Goal: Task Accomplishment & Management: Use online tool/utility

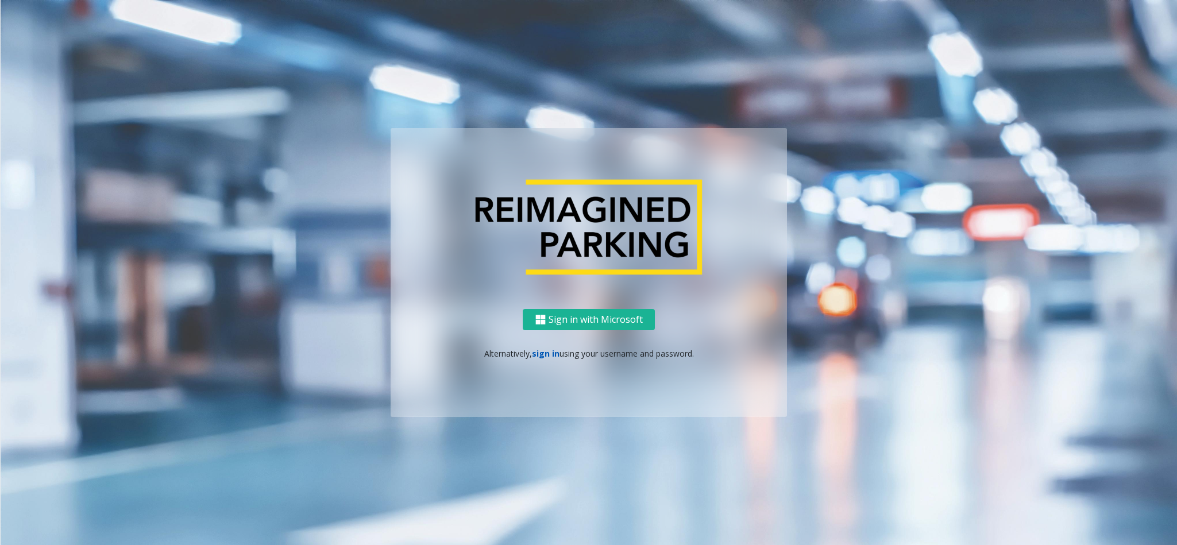
click at [545, 352] on link "sign in" at bounding box center [546, 353] width 28 height 11
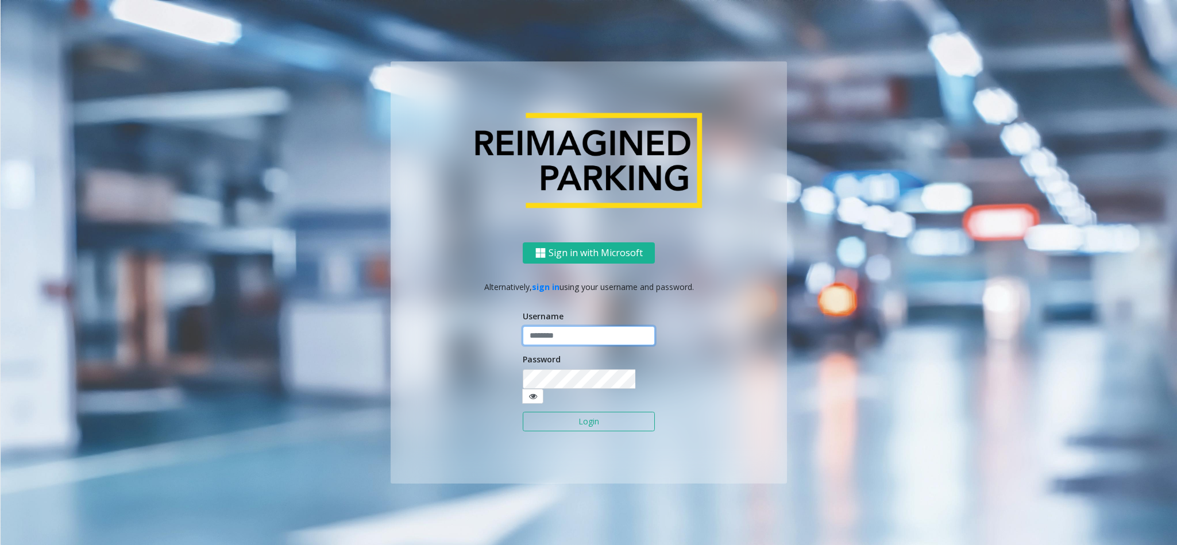
click at [557, 343] on input "text" at bounding box center [589, 336] width 132 height 20
type input "*******"
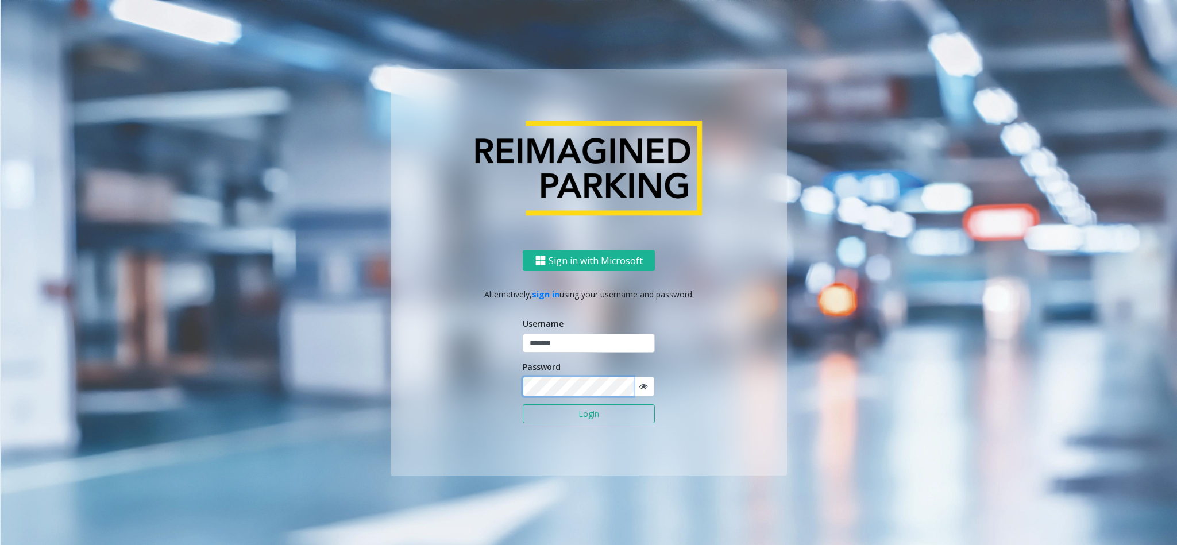
click at [523, 363] on button "Login" at bounding box center [589, 414] width 132 height 20
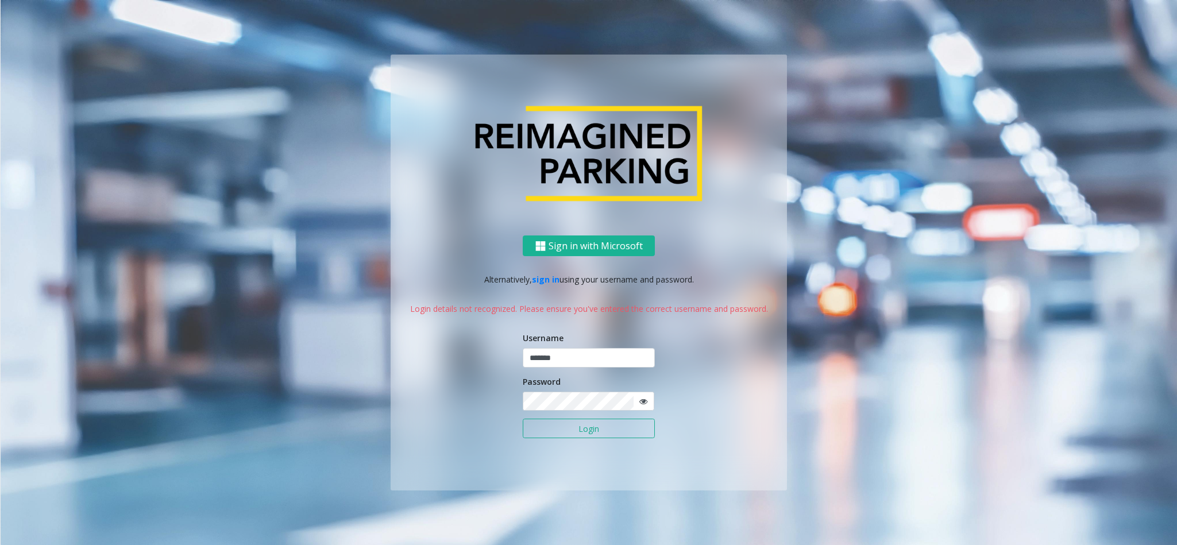
click at [646, 363] on span at bounding box center [643, 401] width 21 height 19
click at [495, 363] on div "Sign in with Microsoft Alternatively, sign in using your username and password.…" at bounding box center [589, 363] width 396 height 255
click at [523, 363] on button "Login" at bounding box center [589, 429] width 132 height 20
click at [647, 363] on icon at bounding box center [643, 402] width 8 height 8
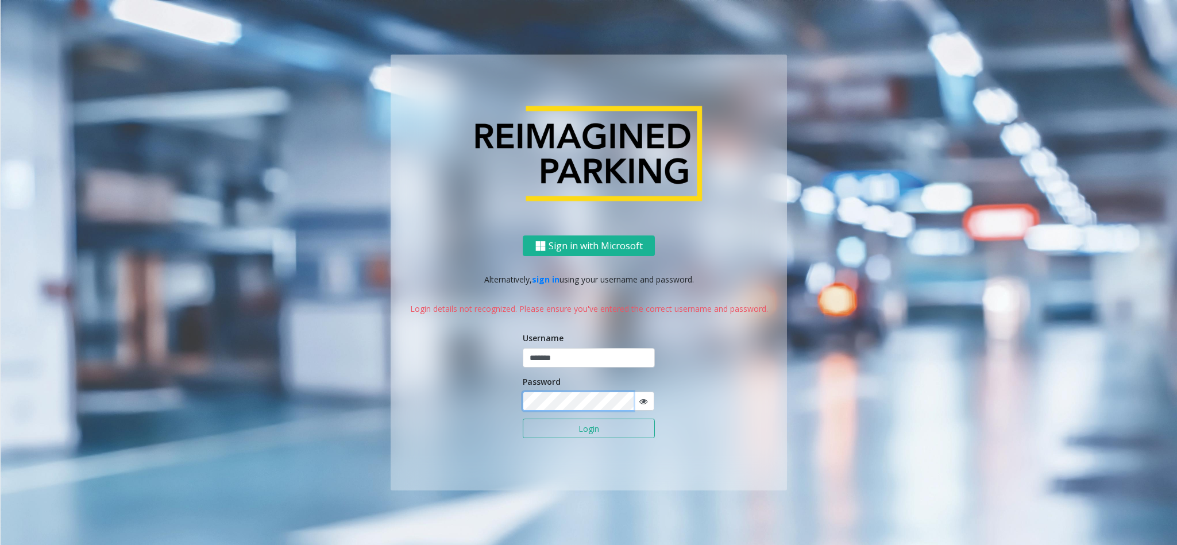
click at [523, 363] on button "Login" at bounding box center [589, 429] width 132 height 20
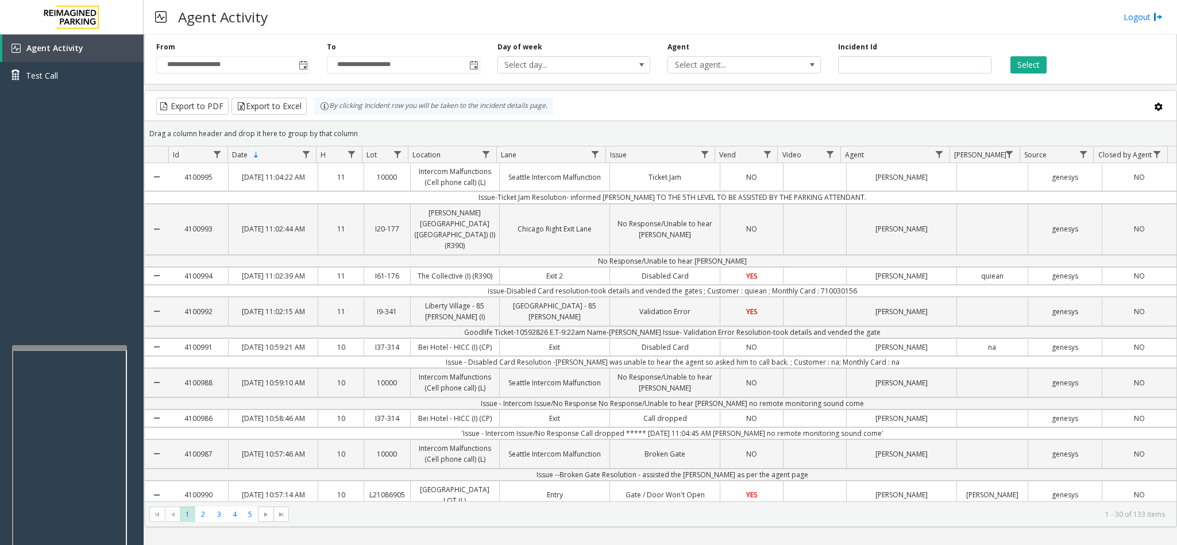
click at [67, 345] on div at bounding box center [69, 347] width 115 height 5
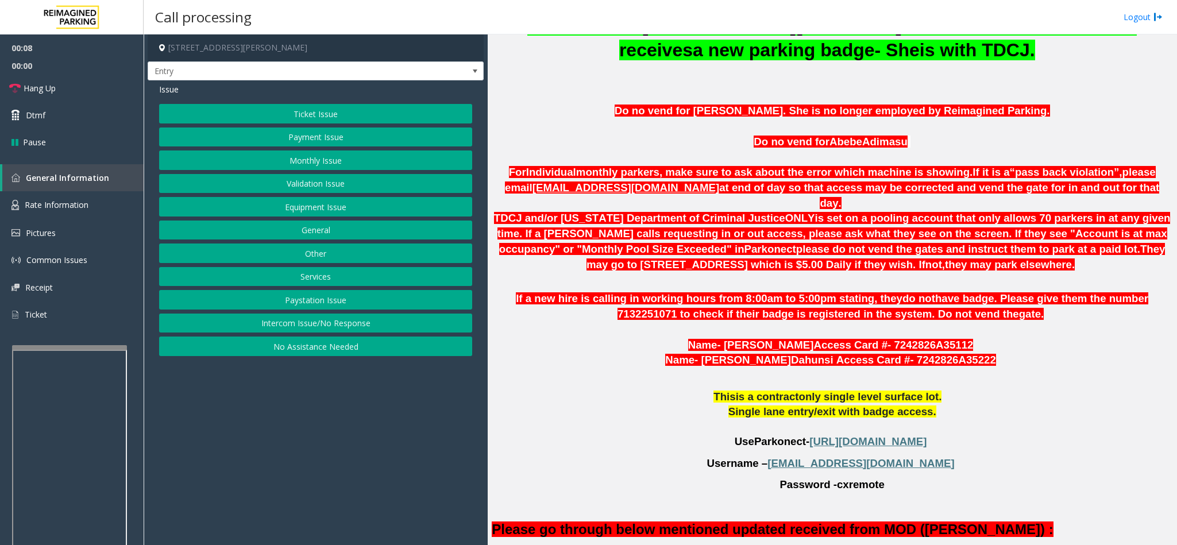
scroll to position [259, 0]
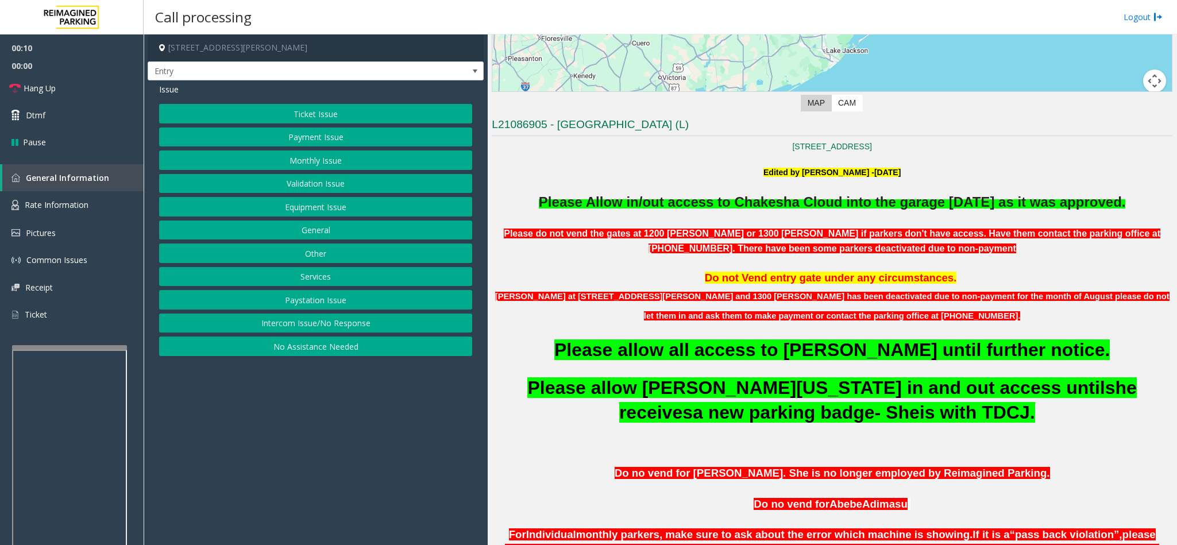
click at [352, 274] on button "Services" at bounding box center [315, 277] width 313 height 20
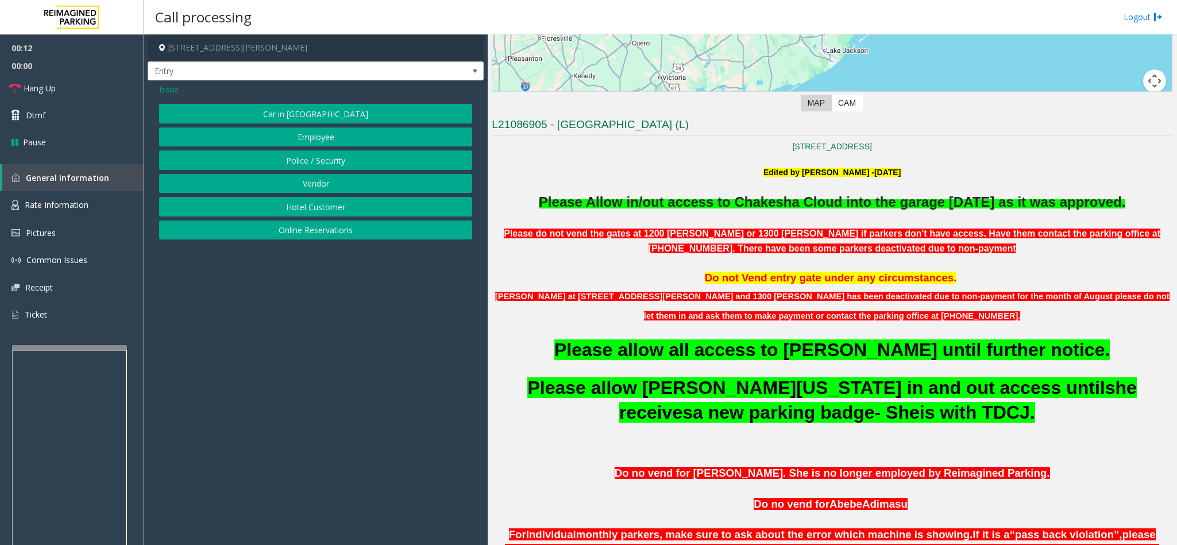
click at [331, 190] on button "Vendor" at bounding box center [315, 184] width 313 height 20
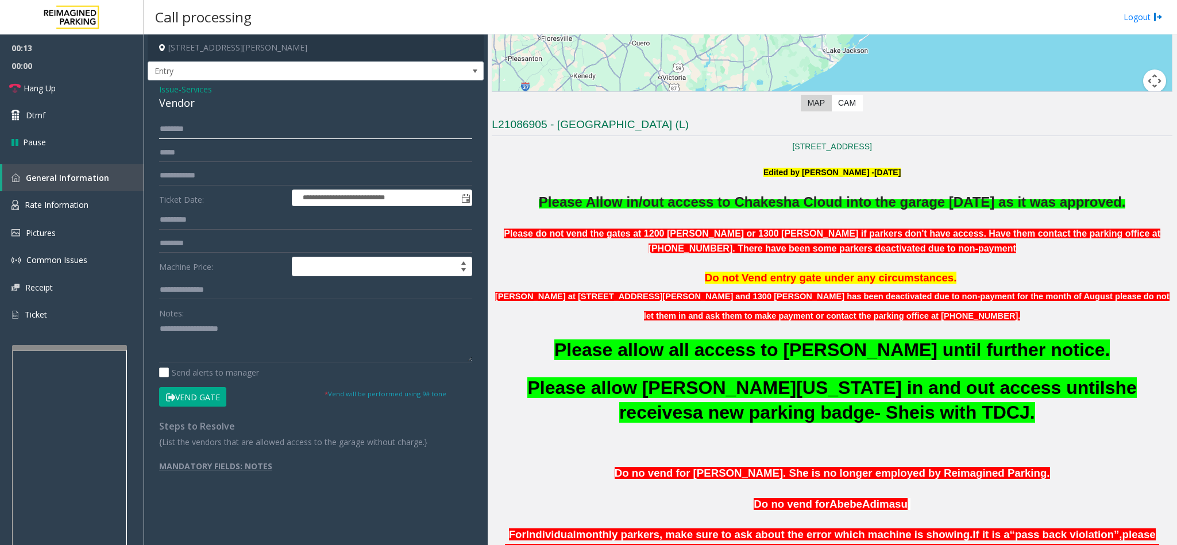
click at [250, 133] on input "text" at bounding box center [315, 129] width 313 height 20
type input "**********"
click at [188, 323] on textarea at bounding box center [315, 340] width 313 height 43
click at [195, 363] on button "Vend Gate" at bounding box center [192, 397] width 67 height 20
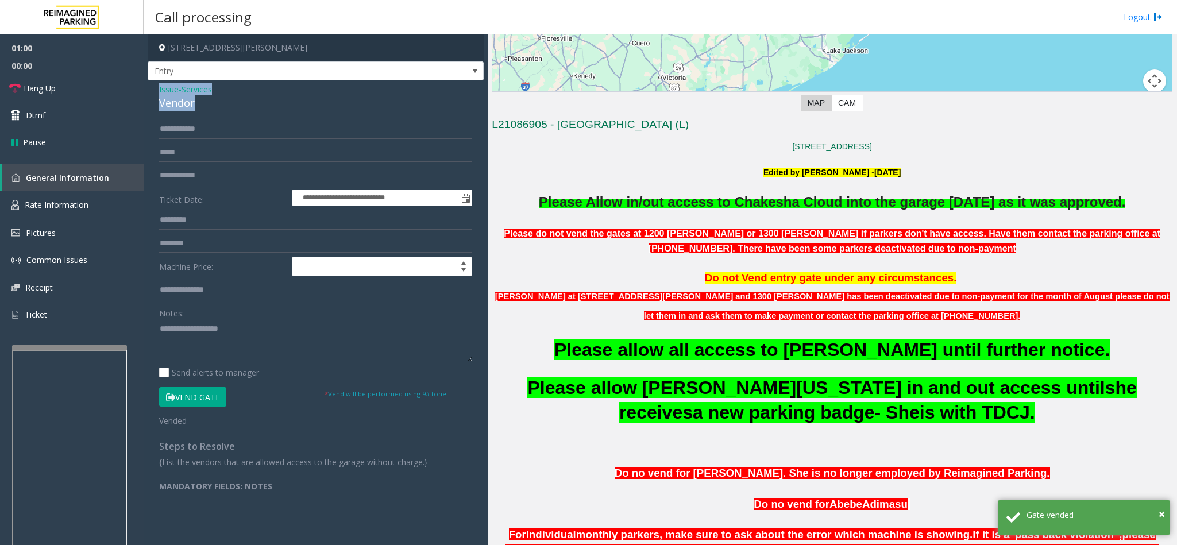
drag, startPoint x: 159, startPoint y: 88, endPoint x: 194, endPoint y: 102, distance: 37.1
click at [194, 102] on div "Issue - Services Vendor" at bounding box center [315, 97] width 313 height 28
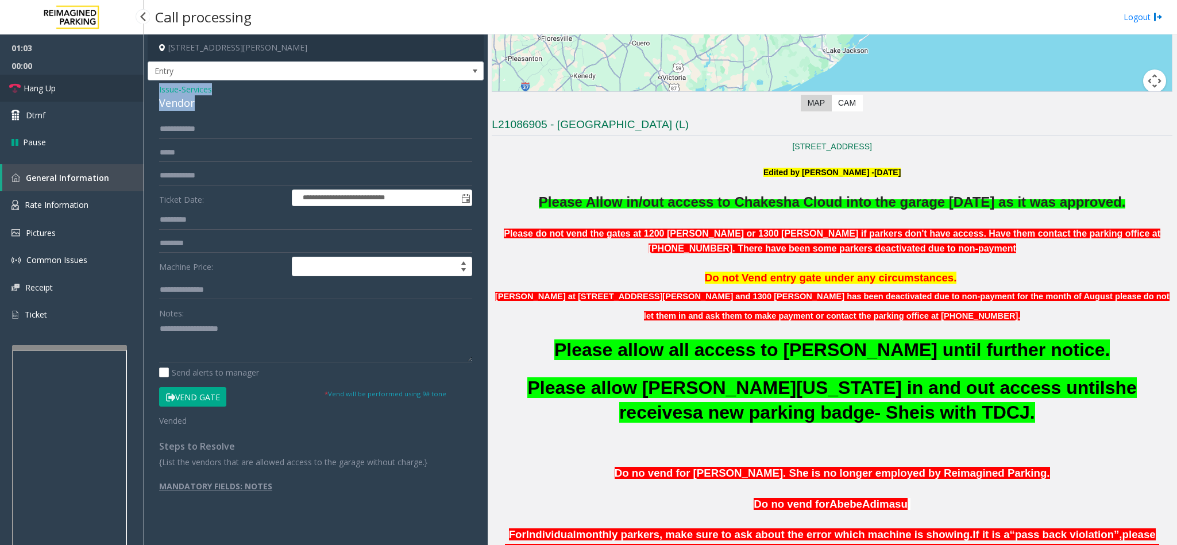
click at [75, 83] on link "Hang Up" at bounding box center [72, 88] width 144 height 27
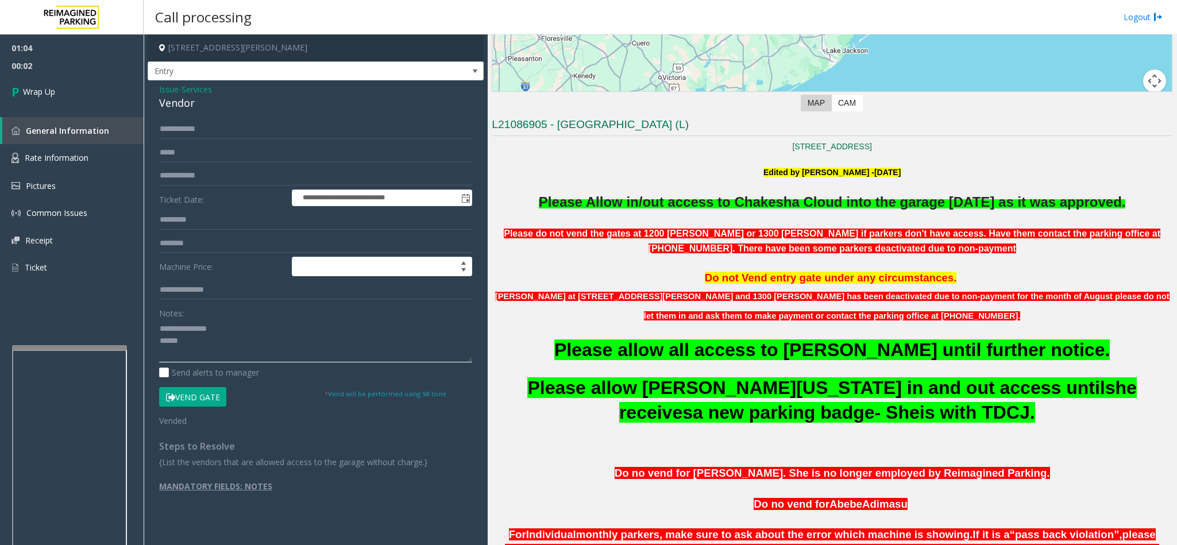
click at [214, 343] on textarea at bounding box center [315, 340] width 313 height 43
click at [216, 343] on textarea at bounding box center [315, 340] width 313 height 43
type textarea "**********"
click at [44, 93] on span "Wrap Up" at bounding box center [39, 92] width 32 height 12
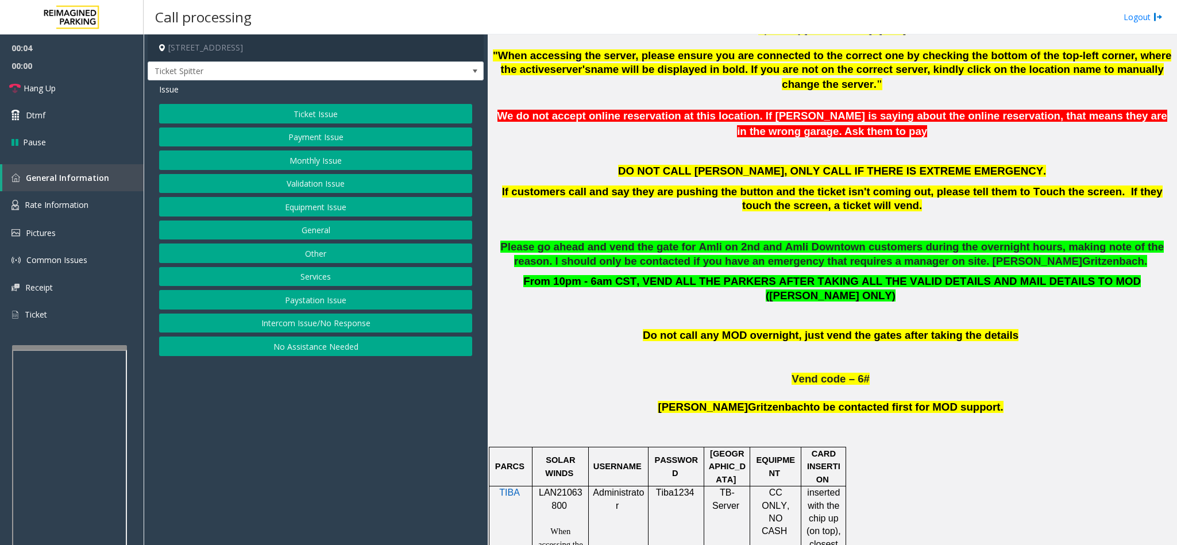
scroll to position [345, 0]
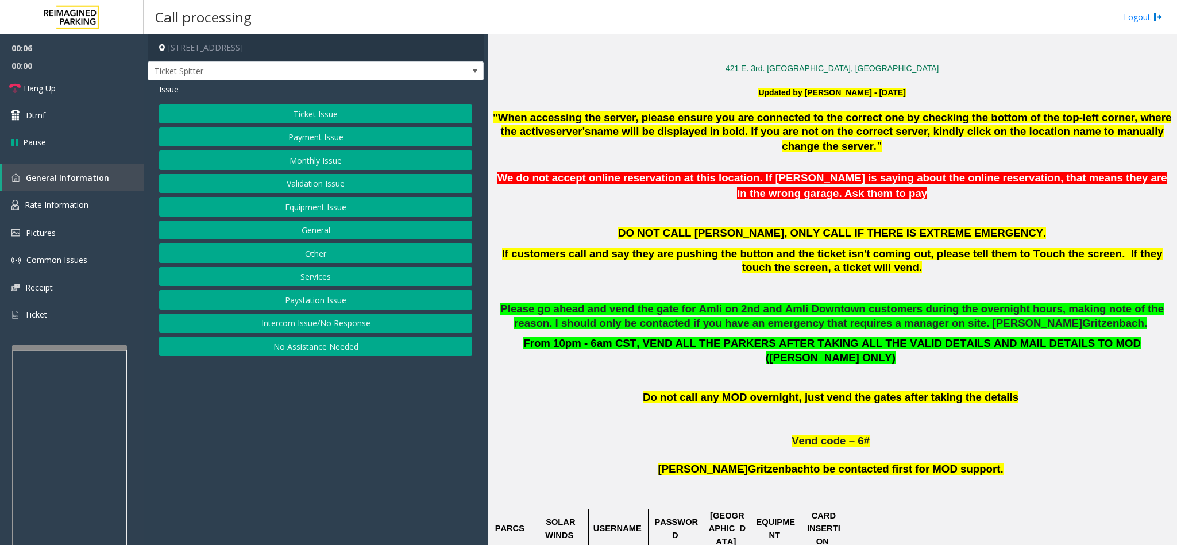
click at [321, 331] on button "Intercom Issue/No Response" at bounding box center [315, 324] width 313 height 20
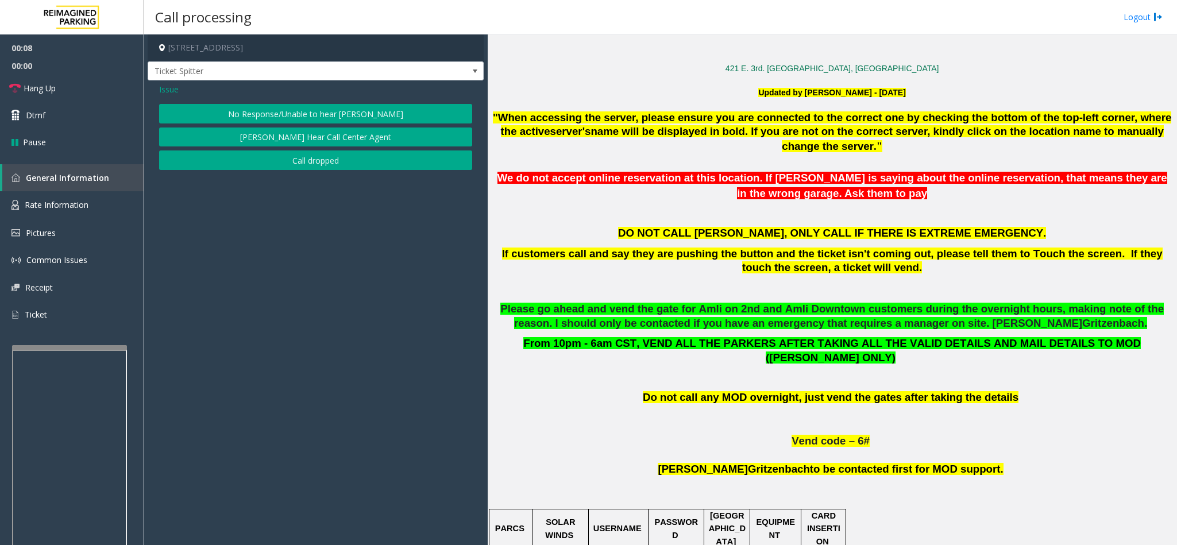
click at [333, 109] on button "No Response/Unable to hear [PERSON_NAME]" at bounding box center [315, 114] width 313 height 20
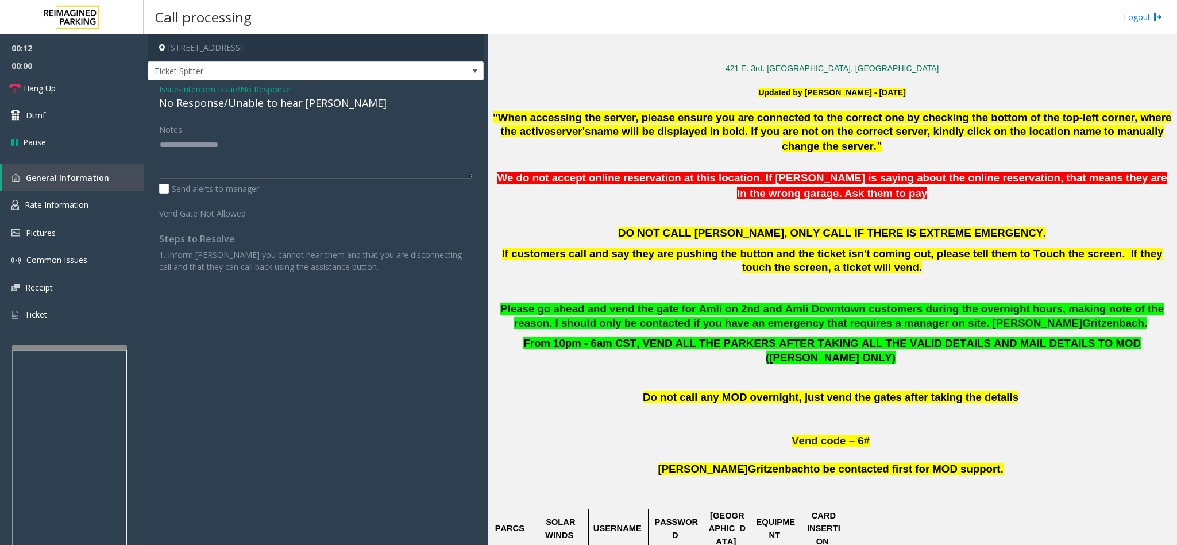
click at [171, 88] on span "Issue" at bounding box center [169, 89] width 20 height 12
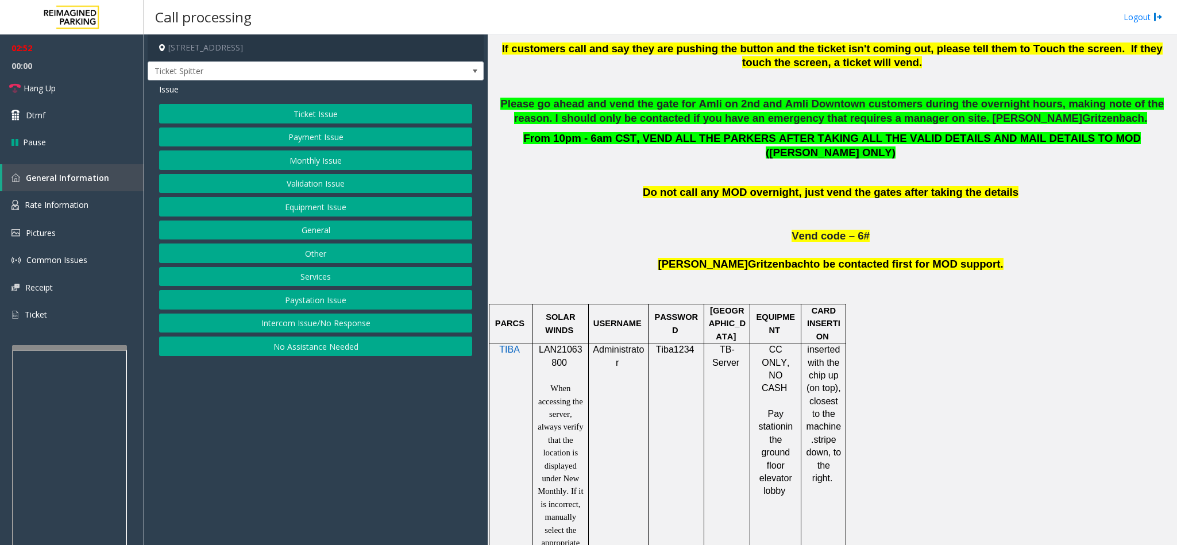
scroll to position [862, 0]
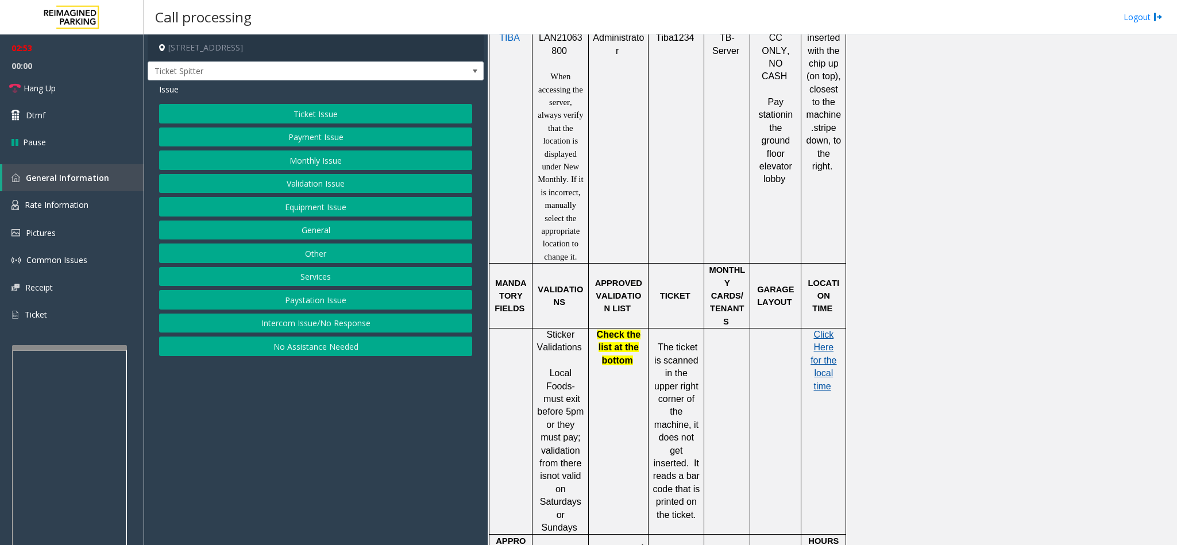
click at [784, 330] on span "Click Here for the local time" at bounding box center [824, 360] width 26 height 61
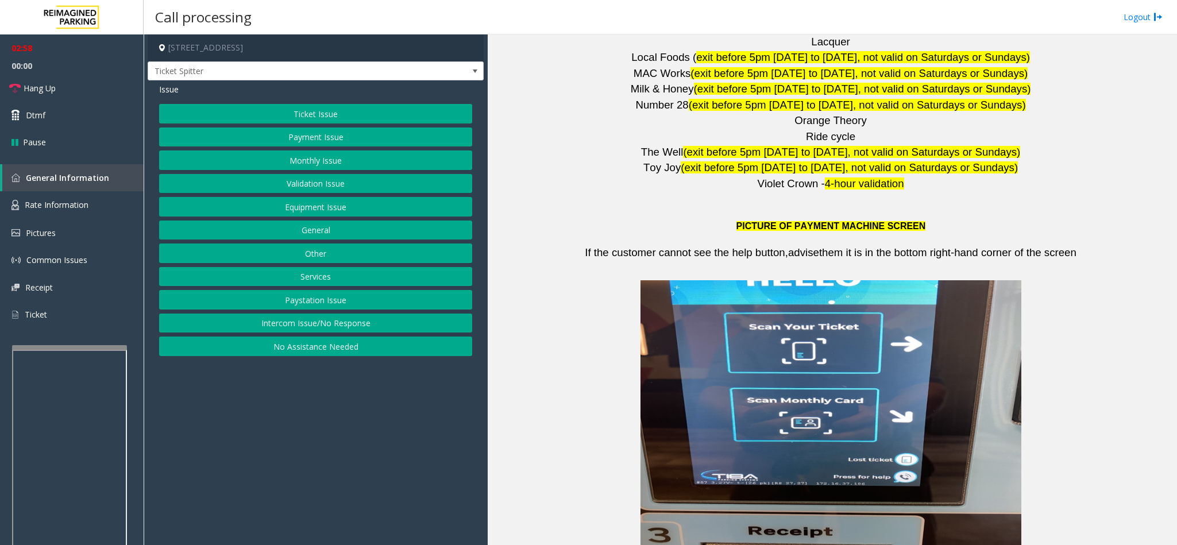
scroll to position [2135, 0]
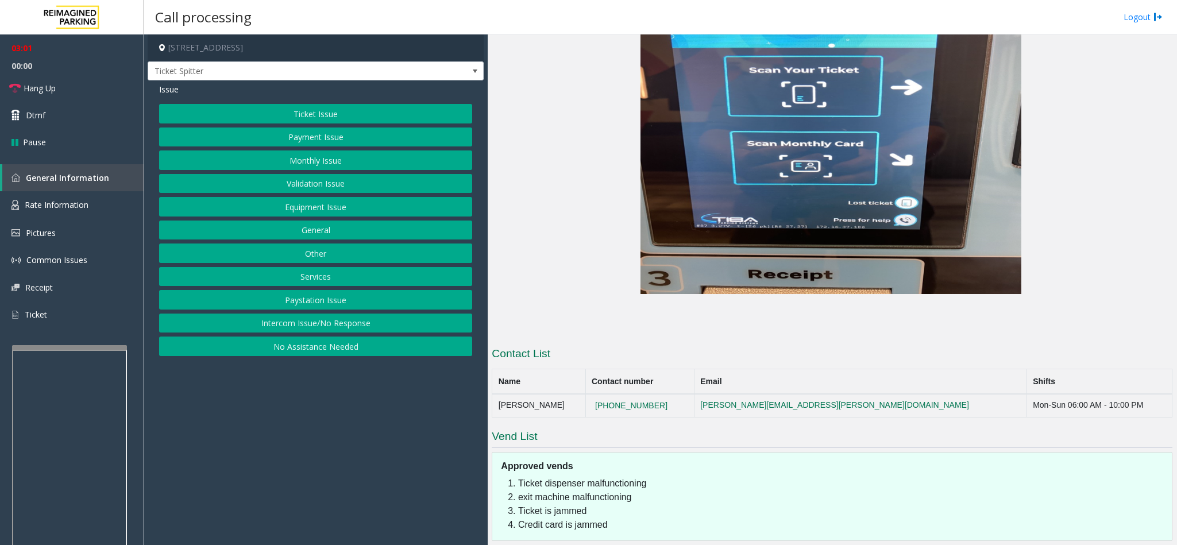
drag, startPoint x: 626, startPoint y: 329, endPoint x: 693, endPoint y: 333, distance: 66.8
click at [693, 363] on td "[PHONE_NUMBER]" at bounding box center [639, 405] width 109 height 23
drag, startPoint x: 680, startPoint y: 331, endPoint x: 628, endPoint y: 331, distance: 51.7
click at [622, 363] on td "[PHONE_NUMBER]" at bounding box center [639, 405] width 109 height 23
click at [355, 323] on button "Intercom Issue/No Response" at bounding box center [315, 324] width 313 height 20
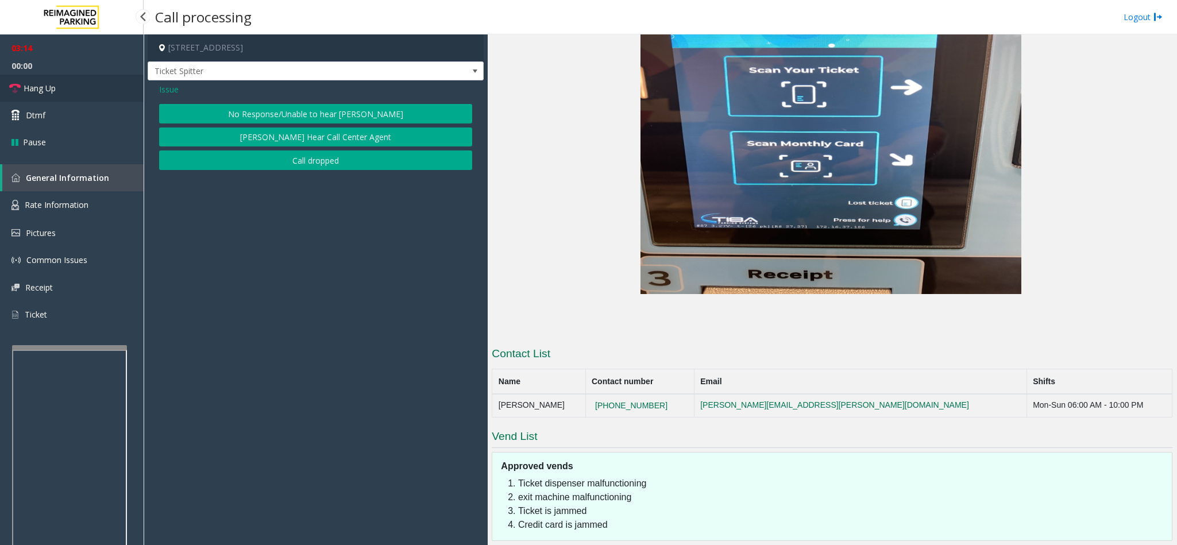
click at [94, 93] on link "Hang Up" at bounding box center [72, 88] width 144 height 27
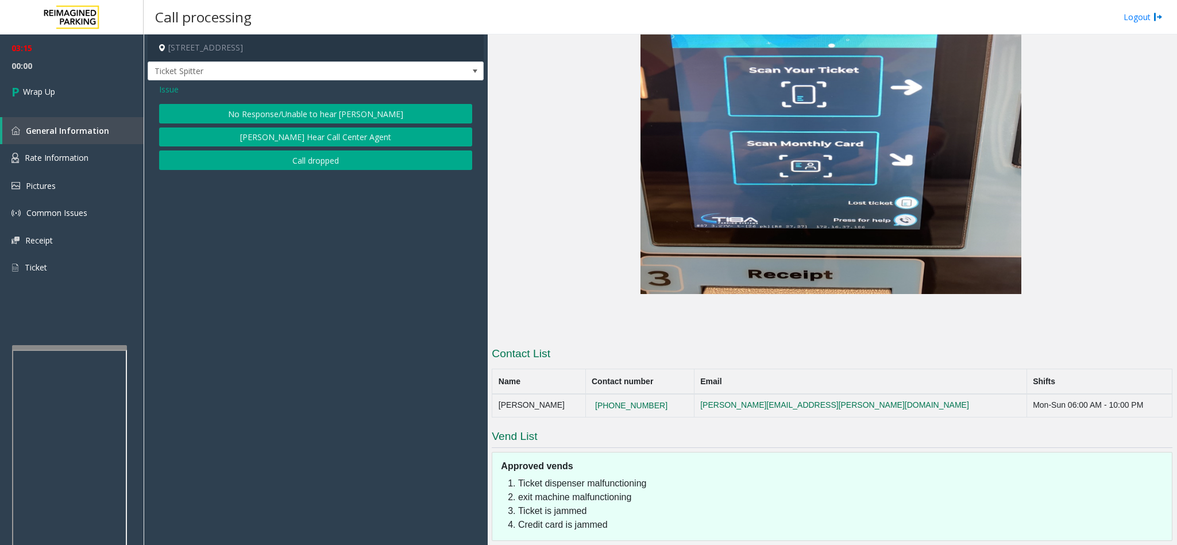
click at [283, 118] on button "No Response/Unable to hear [PERSON_NAME]" at bounding box center [315, 114] width 313 height 20
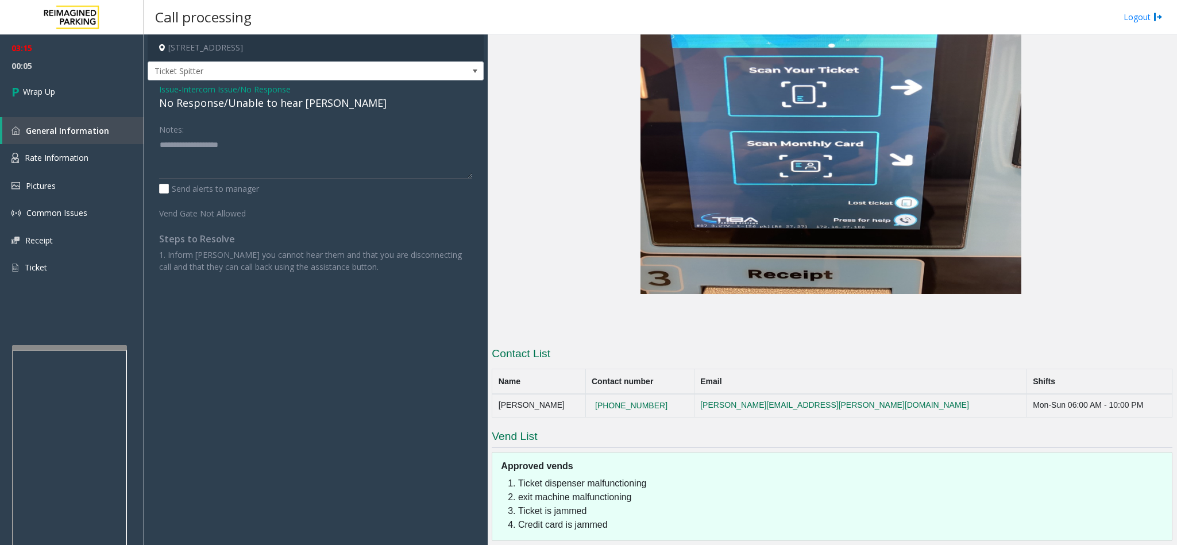
click at [172, 88] on span "Issue" at bounding box center [169, 89] width 20 height 12
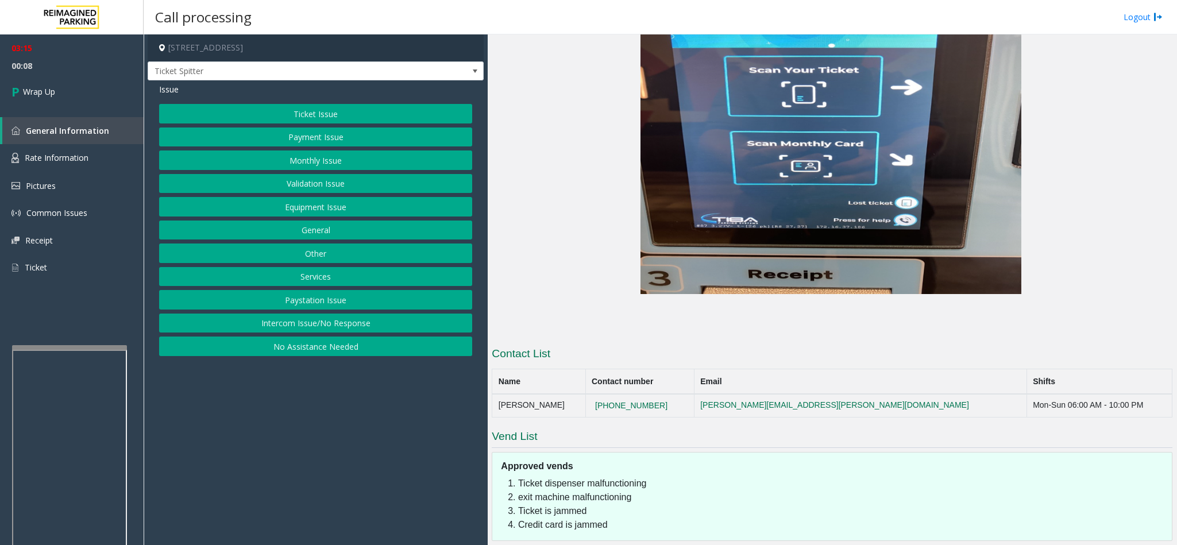
click at [324, 207] on button "Equipment Issue" at bounding box center [315, 207] width 313 height 20
click at [327, 162] on button "Out of Tickets" at bounding box center [315, 161] width 313 height 20
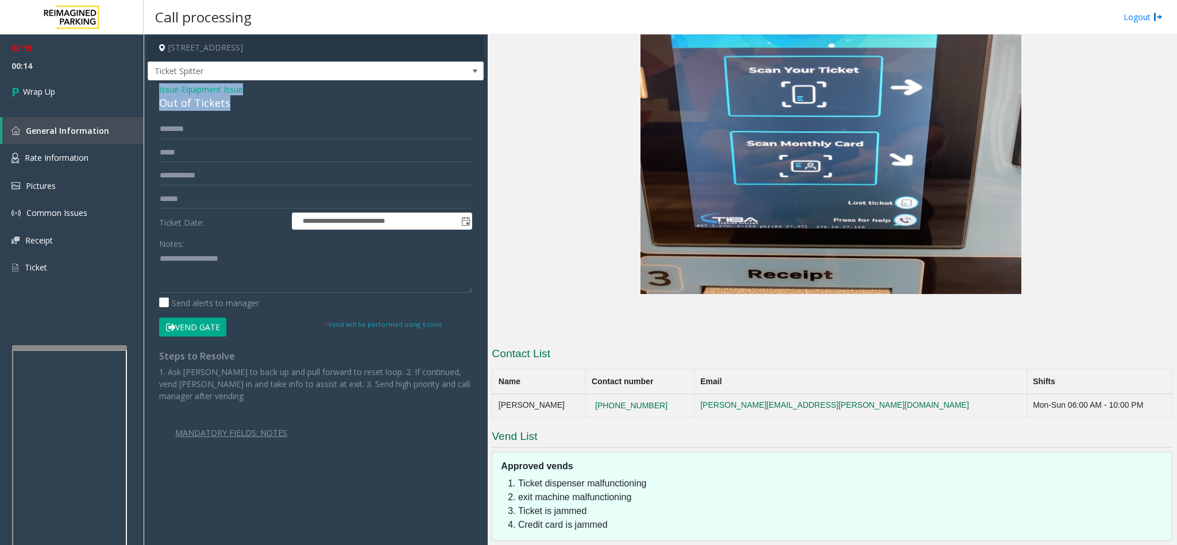
drag, startPoint x: 157, startPoint y: 87, endPoint x: 240, endPoint y: 107, distance: 85.3
click at [240, 107] on div "**********" at bounding box center [316, 283] width 336 height 406
click at [253, 281] on textarea at bounding box center [315, 271] width 313 height 43
click at [214, 276] on textarea at bounding box center [315, 271] width 313 height 43
click at [221, 281] on textarea at bounding box center [315, 271] width 313 height 43
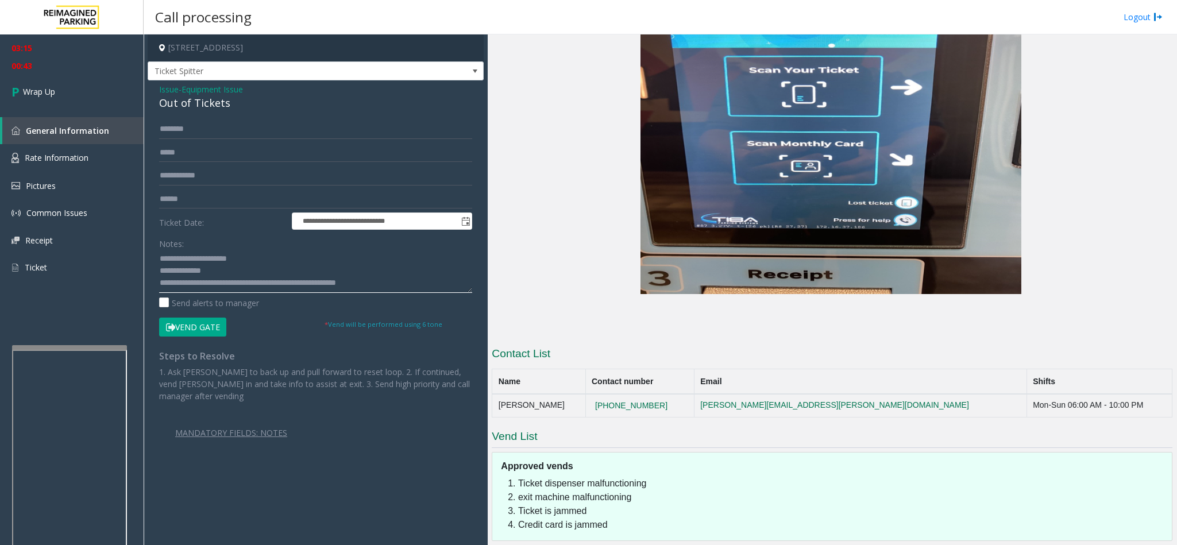
click at [279, 283] on textarea at bounding box center [315, 271] width 313 height 43
click at [379, 290] on textarea at bounding box center [315, 271] width 313 height 43
type textarea "**********"
click at [9, 83] on link "Wrap Up" at bounding box center [72, 92] width 144 height 34
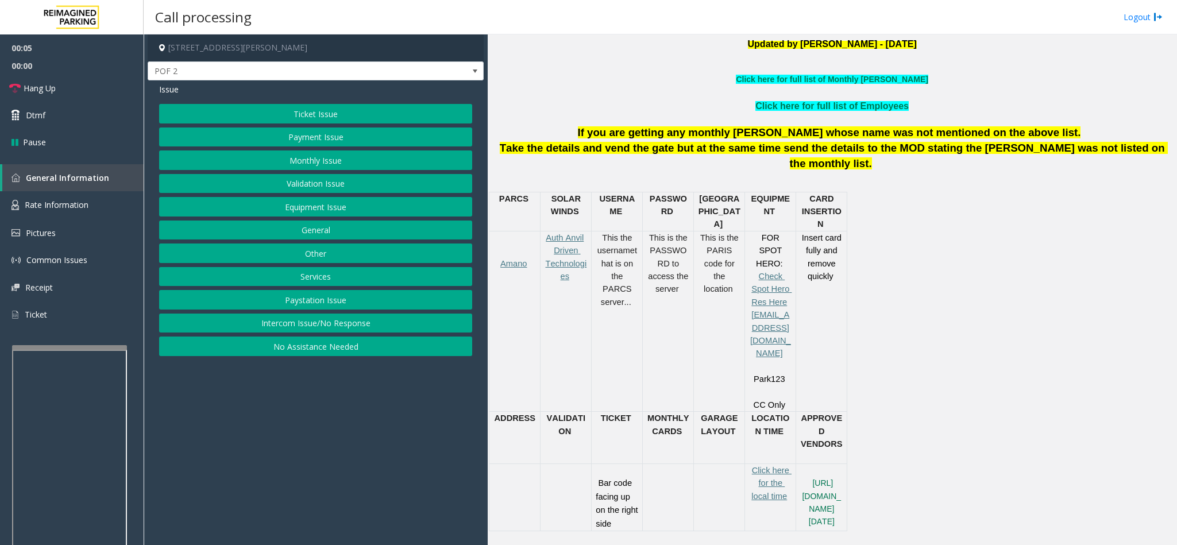
scroll to position [431, 0]
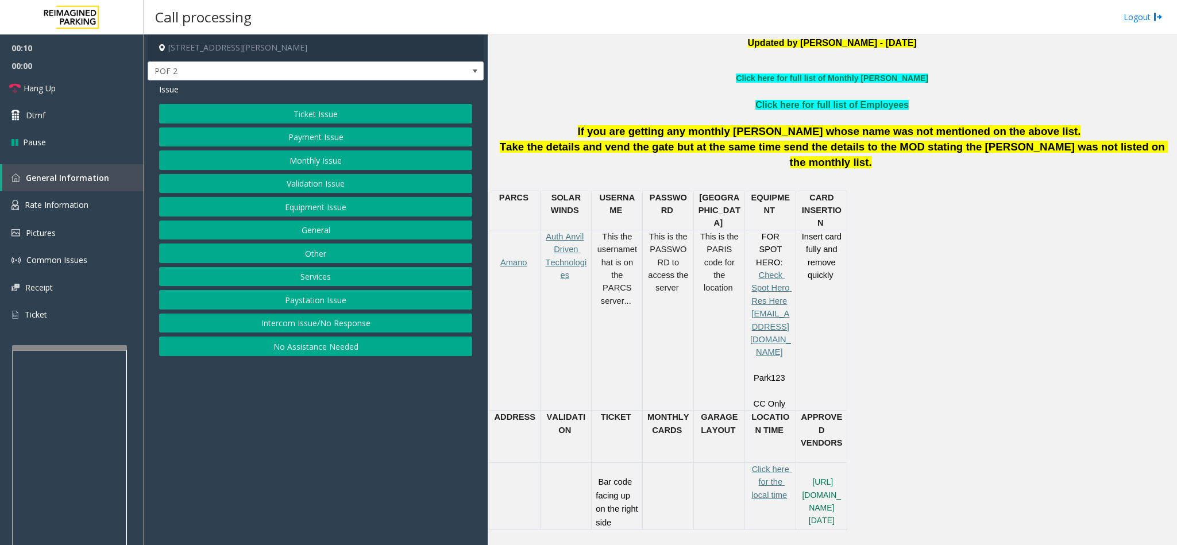
click at [366, 329] on button "Intercom Issue/No Response" at bounding box center [315, 324] width 313 height 20
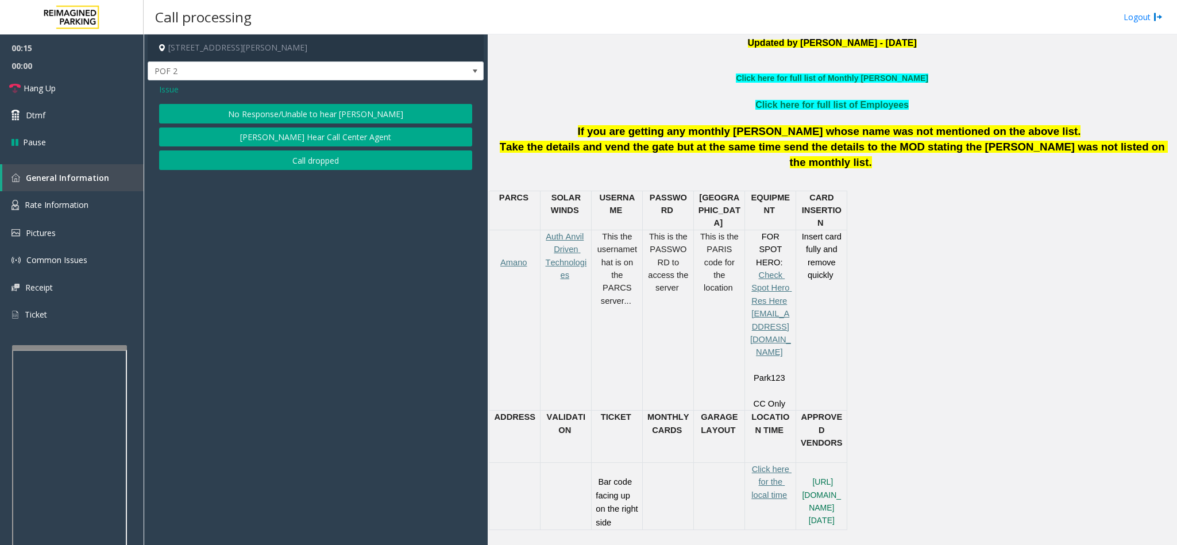
click at [209, 115] on button "No Response/Unable to hear [PERSON_NAME]" at bounding box center [315, 114] width 313 height 20
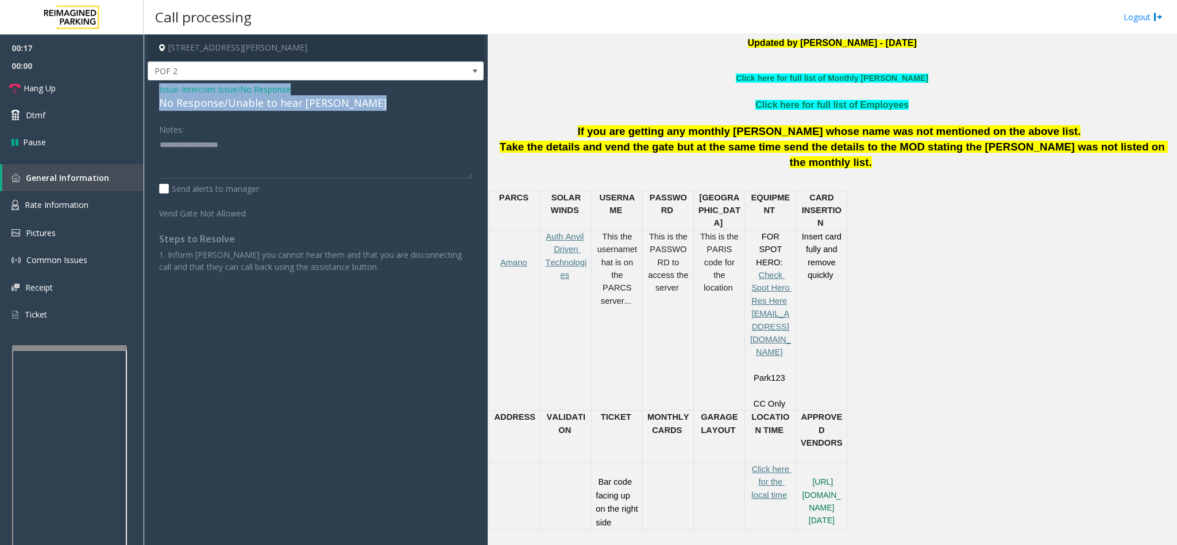
drag, startPoint x: 159, startPoint y: 90, endPoint x: 437, endPoint y: 140, distance: 282.0
click at [437, 140] on div "Issue - Intercom Issue/No Response No Response/Unable to hear [PERSON_NAME] Not…" at bounding box center [316, 182] width 336 height 204
click at [52, 82] on span "Hang Up" at bounding box center [40, 88] width 32 height 12
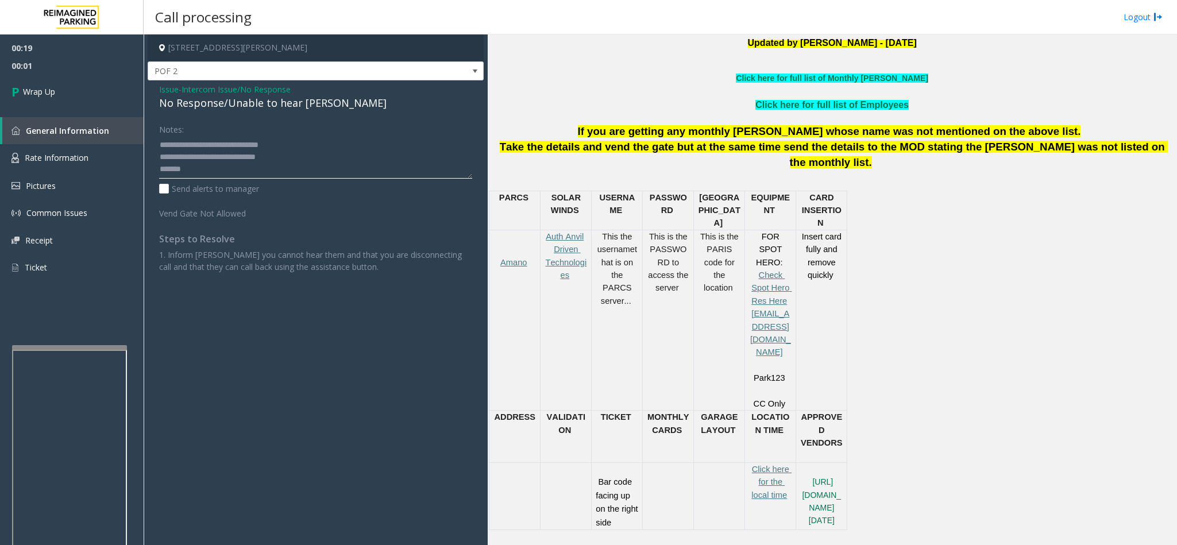
click at [196, 169] on textarea at bounding box center [315, 157] width 313 height 43
drag, startPoint x: 196, startPoint y: 169, endPoint x: 153, endPoint y: 157, distance: 44.9
click at [153, 157] on div "Notes: Send alerts to manager Vend Gate Not Allowed Steps to Resolve 1. Inform …" at bounding box center [316, 195] width 330 height 153
type textarea "**********"
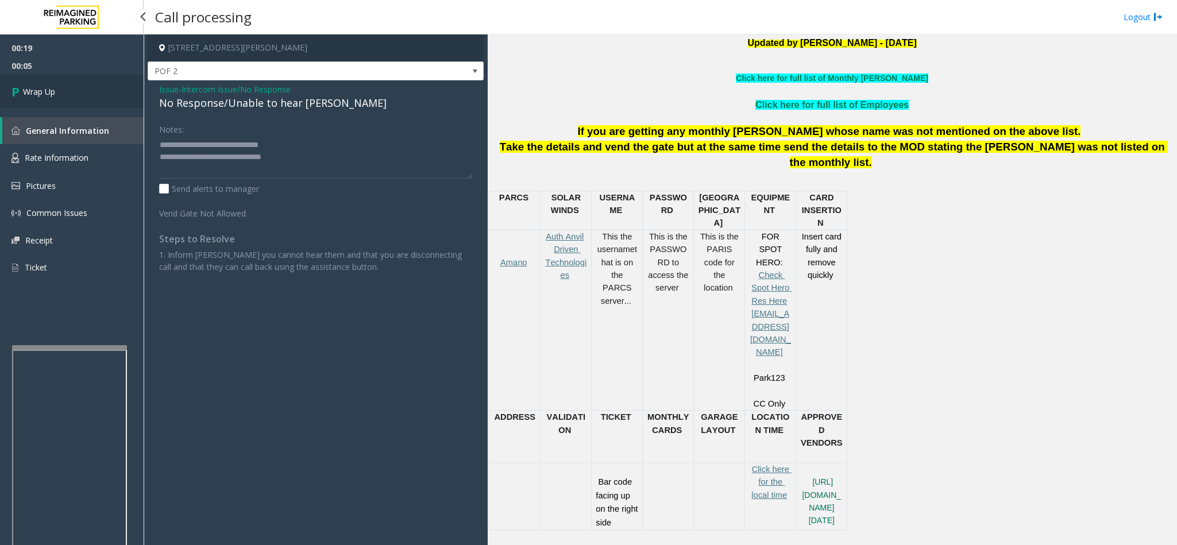
click at [71, 79] on link "Wrap Up" at bounding box center [72, 92] width 144 height 34
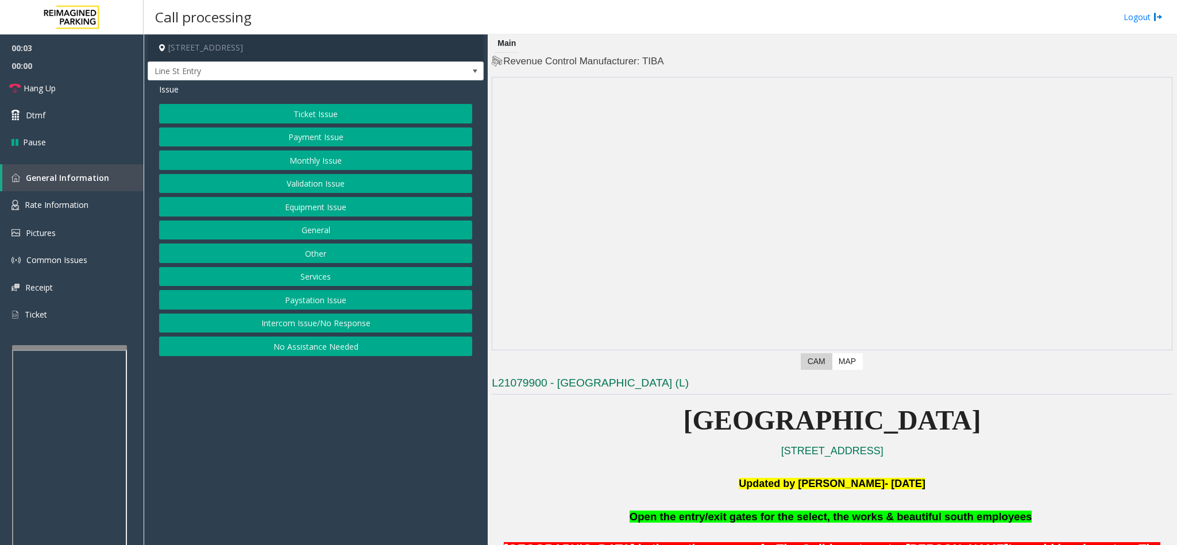
click at [784, 363] on p "Updated by [PERSON_NAME]- [DATE]" at bounding box center [832, 484] width 681 height 17
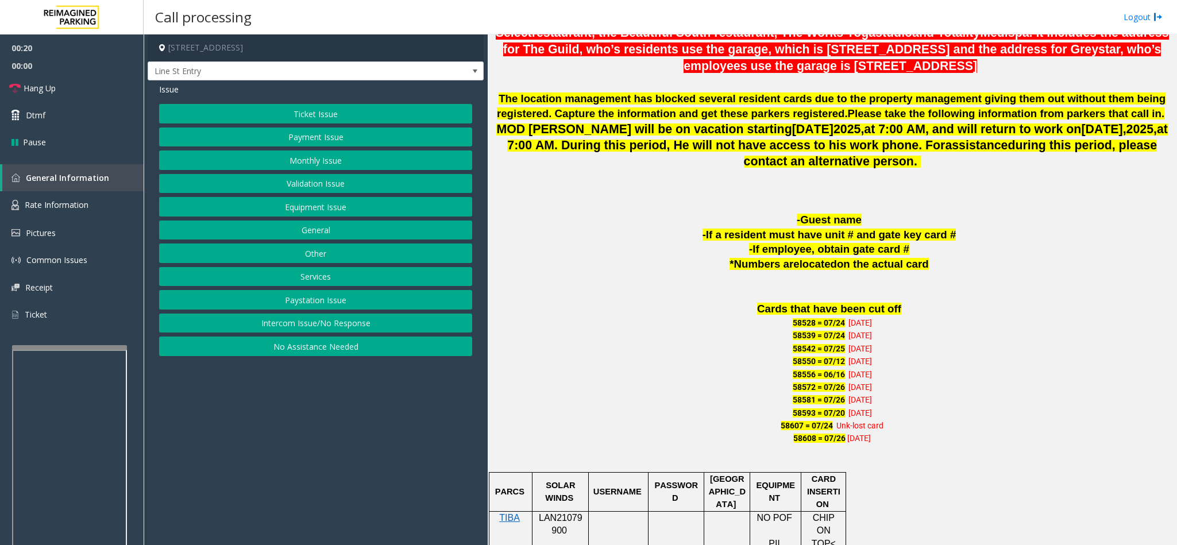
scroll to position [776, 0]
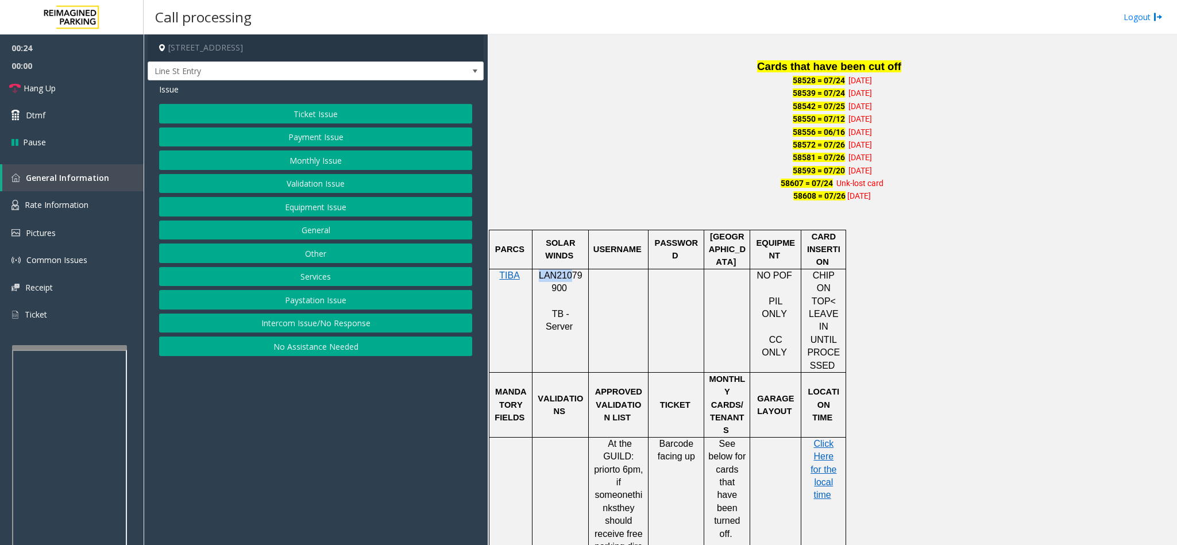
drag, startPoint x: 538, startPoint y: 280, endPoint x: 567, endPoint y: 283, distance: 28.9
click at [567, 283] on p "LAN21079900" at bounding box center [561, 282] width 48 height 26
click at [557, 295] on p "LAN21079900" at bounding box center [561, 282] width 48 height 26
drag, startPoint x: 537, startPoint y: 276, endPoint x: 569, endPoint y: 290, distance: 35.3
click at [569, 290] on p "LAN21079900" at bounding box center [561, 282] width 48 height 26
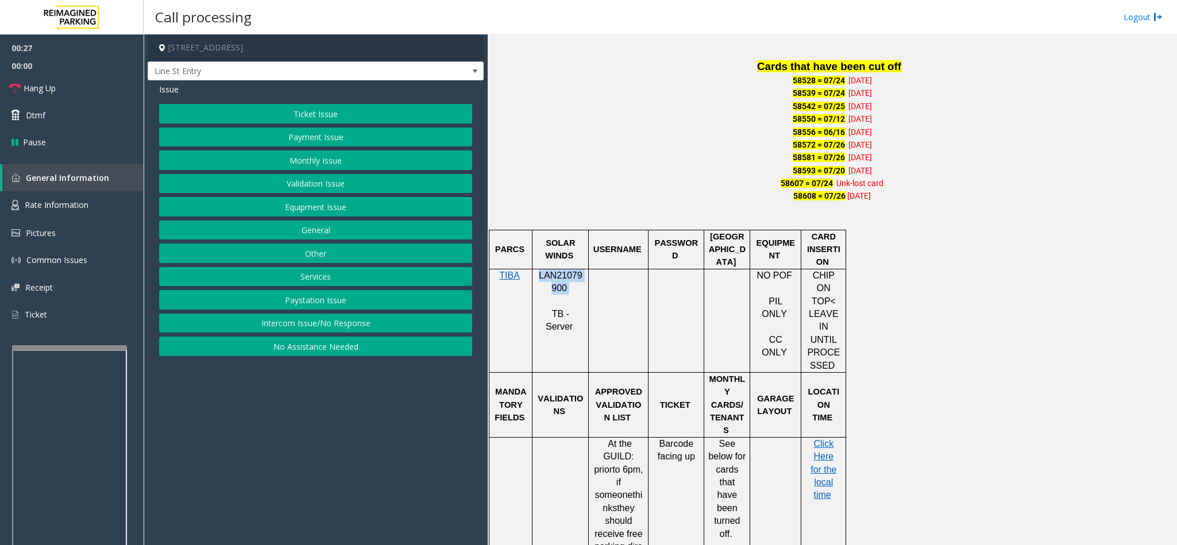
copy p "LAN21079900"
click at [300, 159] on button "Monthly Issue" at bounding box center [315, 161] width 313 height 20
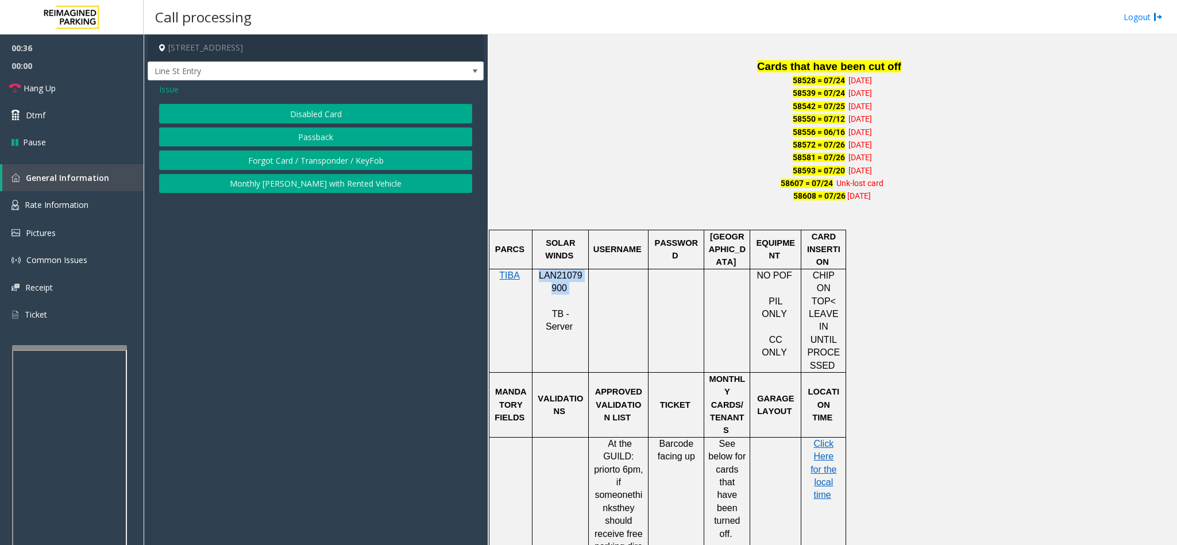
click at [314, 113] on button "Disabled Card" at bounding box center [315, 114] width 313 height 20
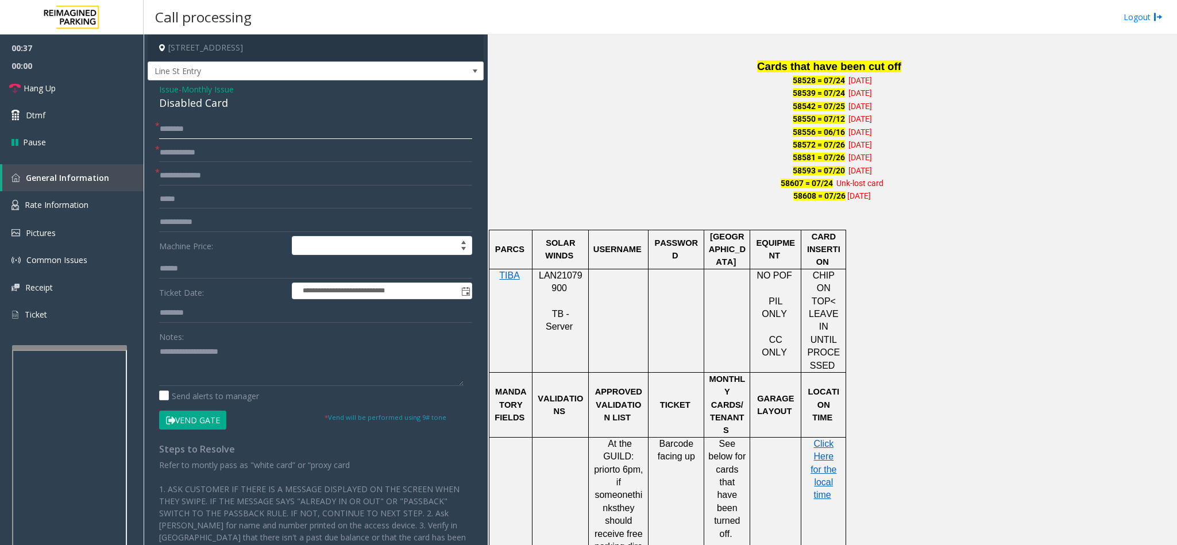
click at [219, 132] on input "text" at bounding box center [315, 129] width 313 height 20
click at [88, 88] on link "Hang Up" at bounding box center [72, 88] width 144 height 27
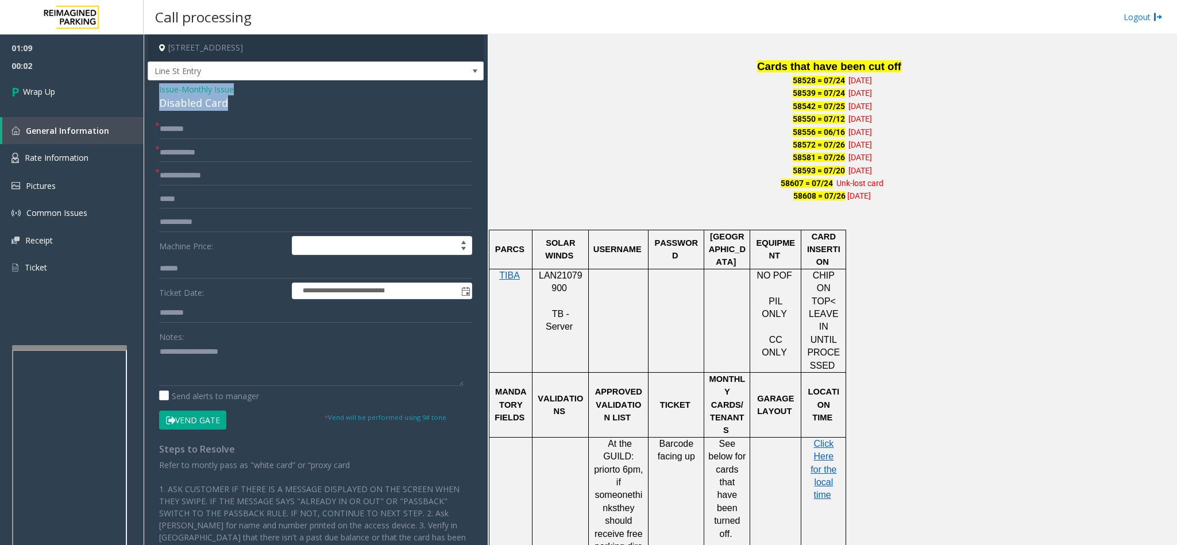
drag, startPoint x: 159, startPoint y: 87, endPoint x: 232, endPoint y: 105, distance: 74.7
click at [232, 105] on div "Issue - Monthly Issue Disabled Card" at bounding box center [315, 97] width 313 height 28
click at [226, 363] on textarea at bounding box center [311, 364] width 304 height 43
click at [225, 363] on textarea at bounding box center [311, 364] width 304 height 43
drag, startPoint x: 225, startPoint y: 364, endPoint x: 225, endPoint y: 371, distance: 6.3
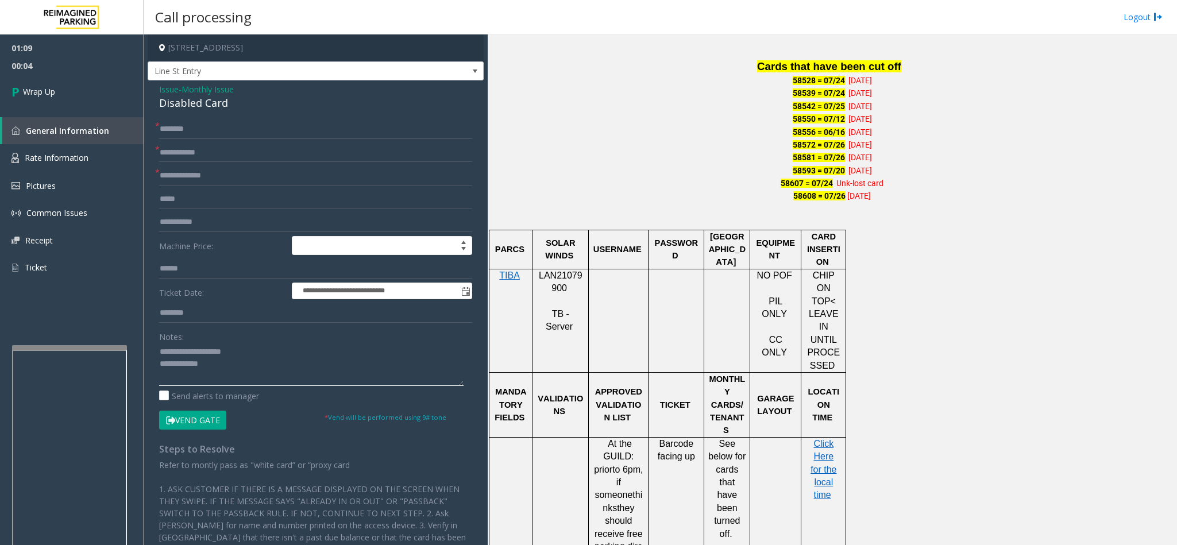
click at [225, 363] on textarea at bounding box center [311, 364] width 304 height 43
click at [224, 363] on textarea at bounding box center [311, 364] width 304 height 43
type textarea "**********"
click at [194, 90] on span "Monthly Issue" at bounding box center [208, 89] width 52 height 12
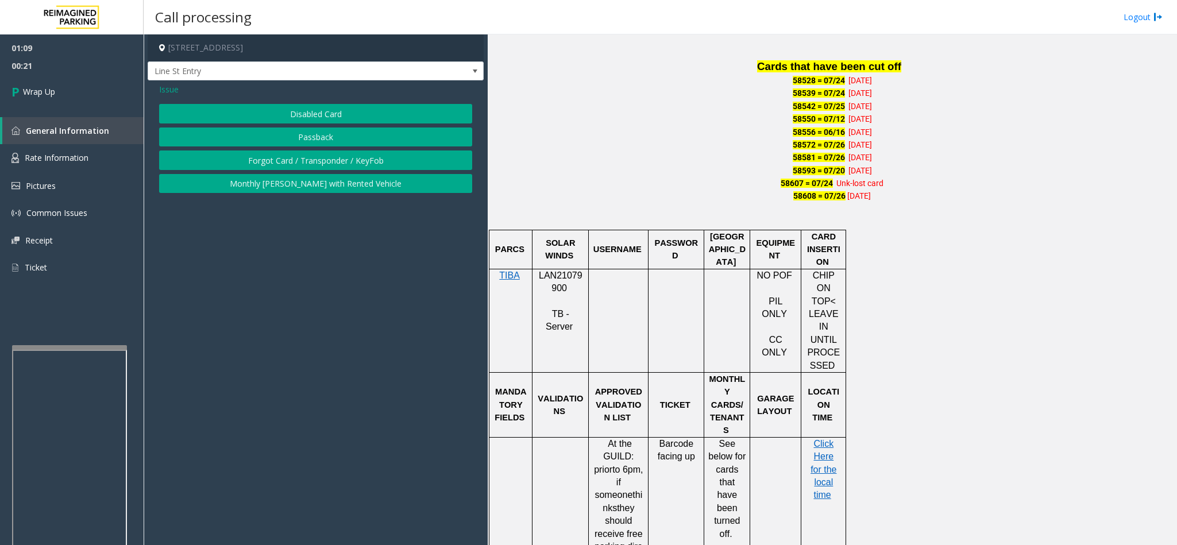
click at [349, 138] on button "Passback" at bounding box center [315, 138] width 313 height 20
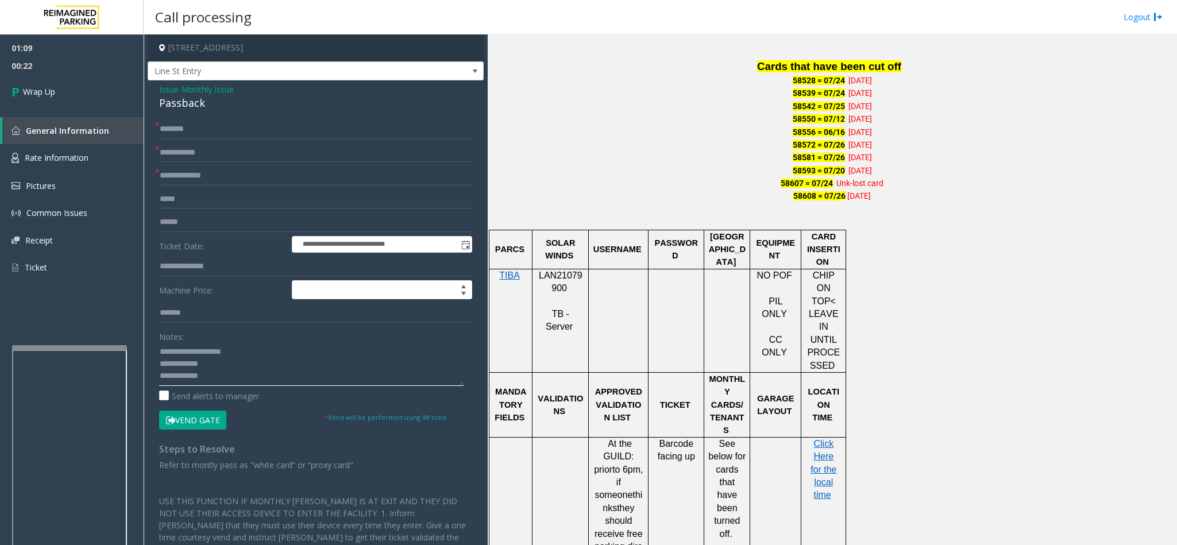
click at [233, 363] on textarea at bounding box center [311, 364] width 304 height 43
click at [338, 363] on textarea at bounding box center [311, 364] width 304 height 43
type textarea "**********"
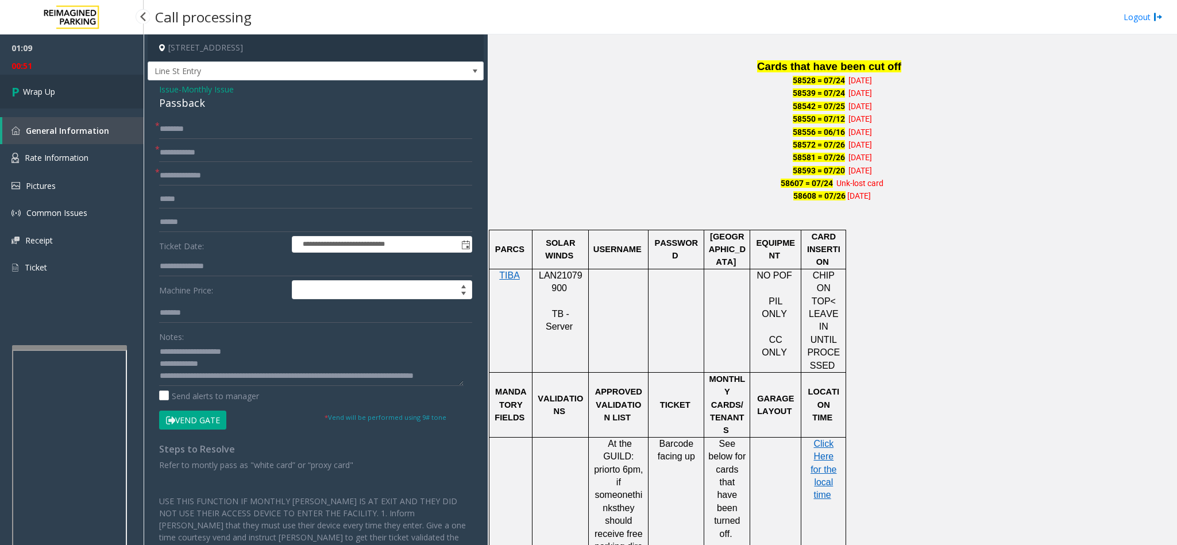
click at [57, 90] on link "Wrap Up" at bounding box center [72, 92] width 144 height 34
click at [35, 91] on span "Wrap Up" at bounding box center [39, 92] width 32 height 12
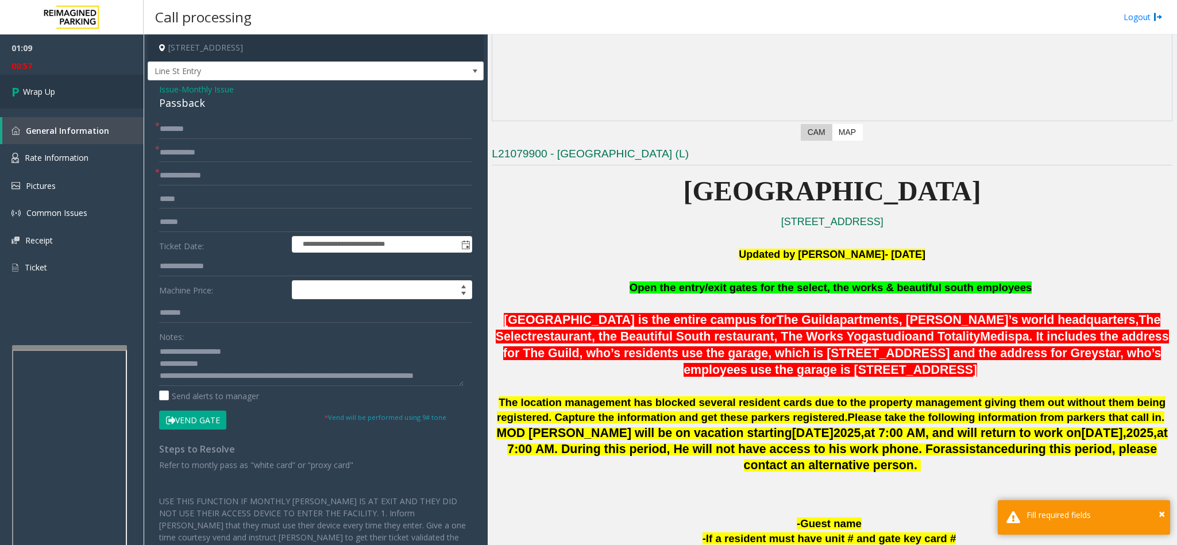
scroll to position [0, 0]
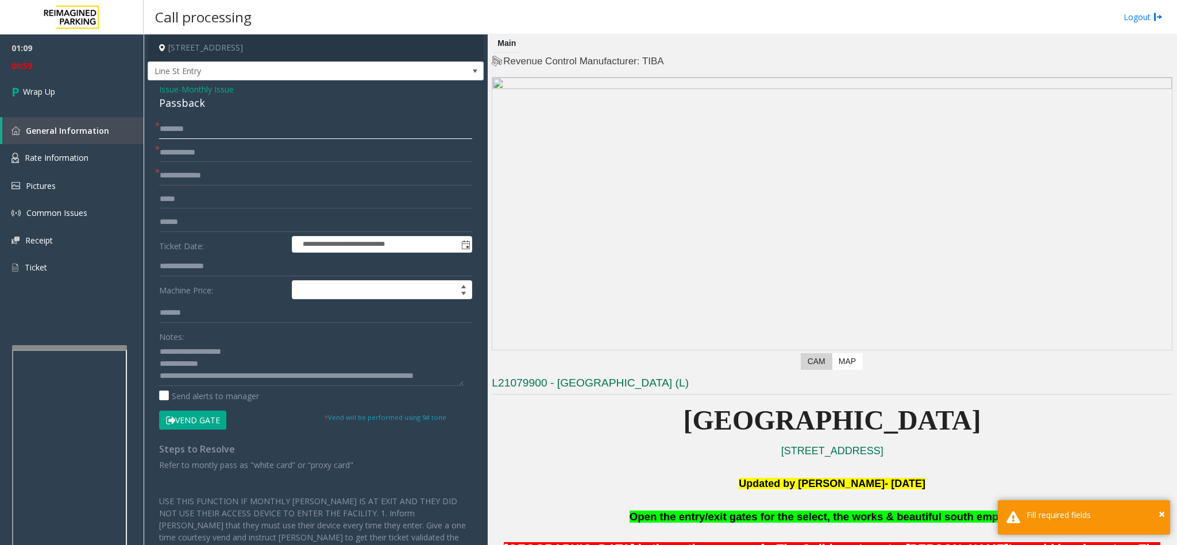
click at [271, 133] on input "text" at bounding box center [315, 129] width 313 height 20
type input "**"
click at [203, 149] on input "text" at bounding box center [315, 153] width 313 height 20
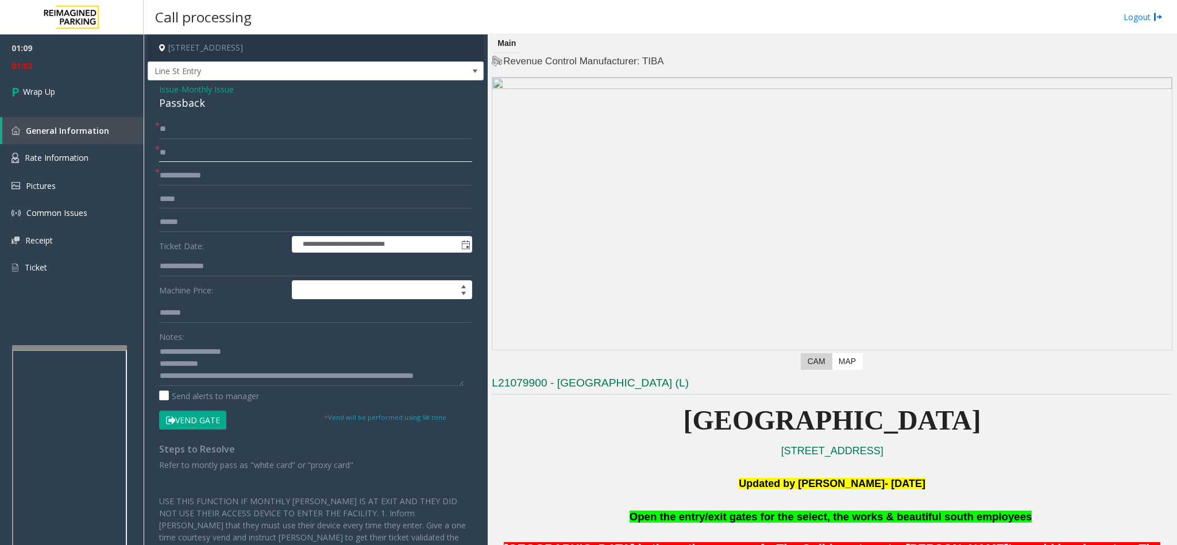
type input "**"
click at [185, 164] on form "**********" at bounding box center [315, 274] width 313 height 310
click at [195, 171] on input "text" at bounding box center [315, 176] width 313 height 20
type input "**"
click at [70, 98] on link "Wrap Up" at bounding box center [72, 92] width 144 height 34
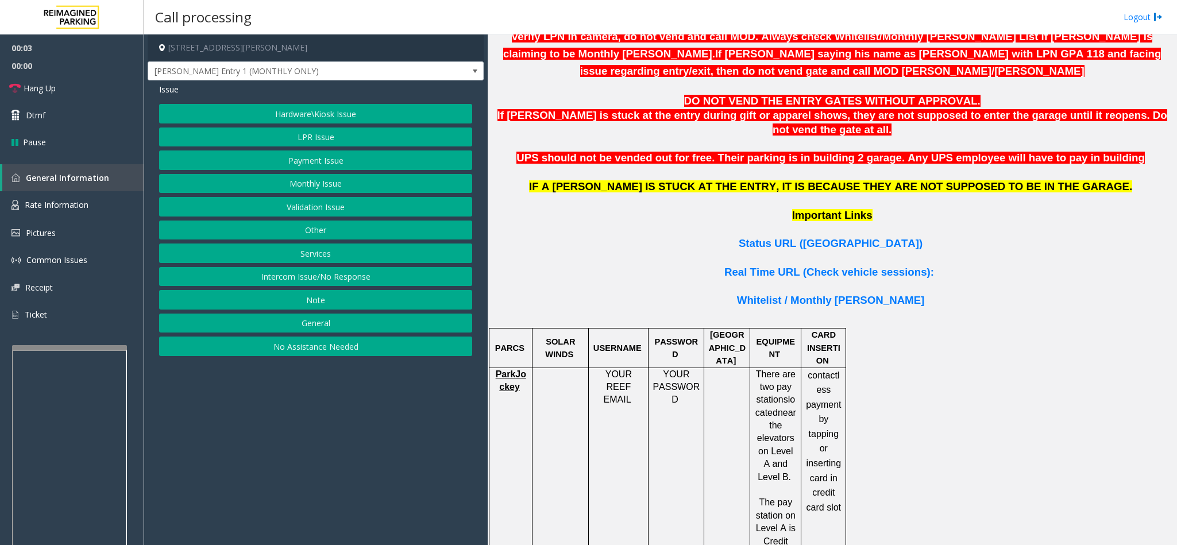
scroll to position [776, 0]
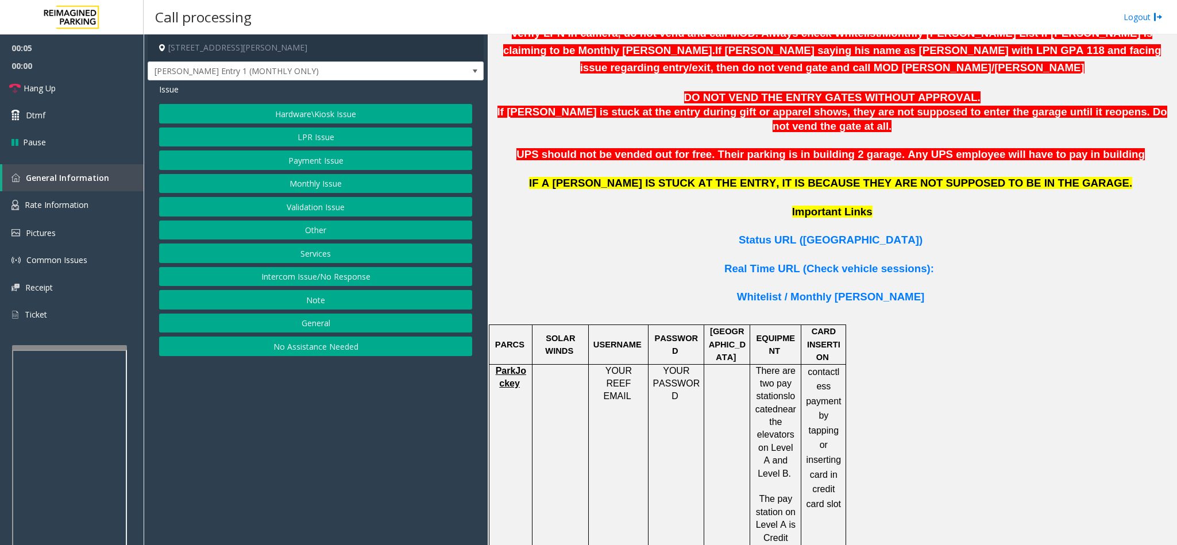
click at [514, 363] on span "ParkJockey" at bounding box center [511, 377] width 30 height 22
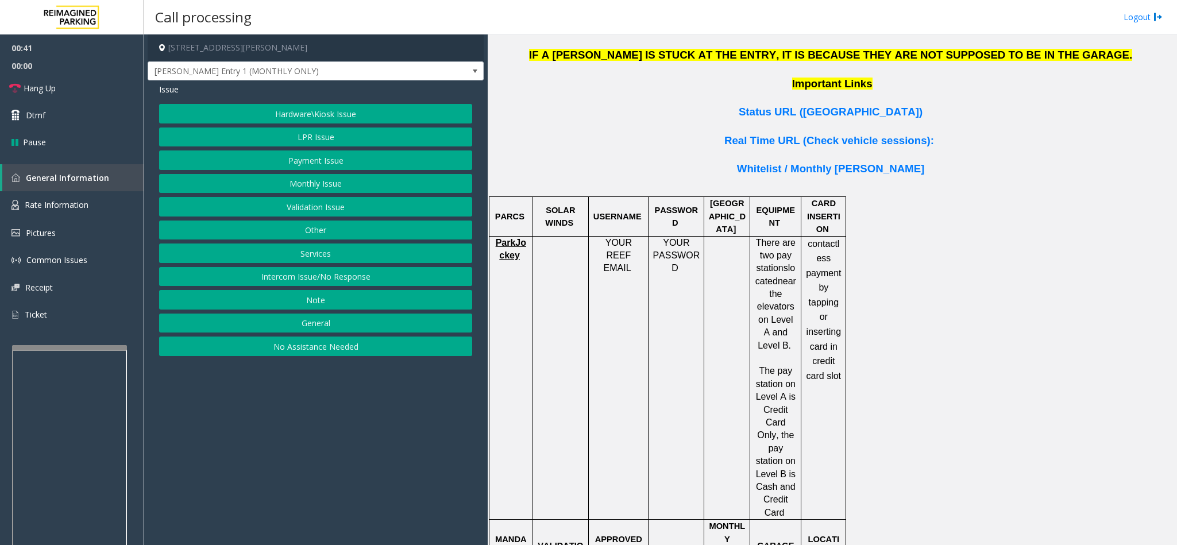
scroll to position [948, 0]
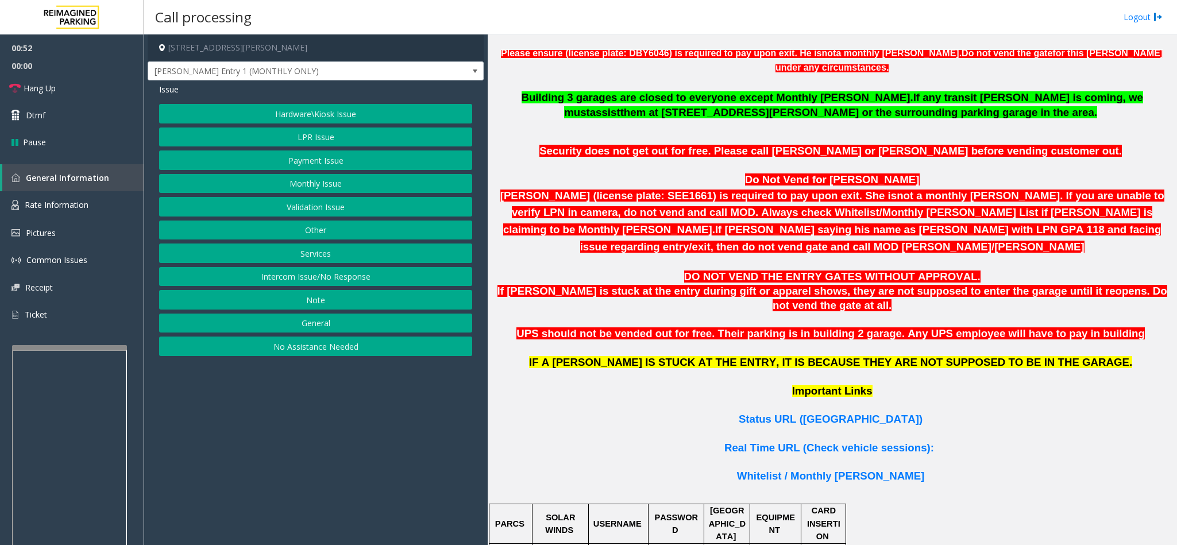
scroll to position [426, 0]
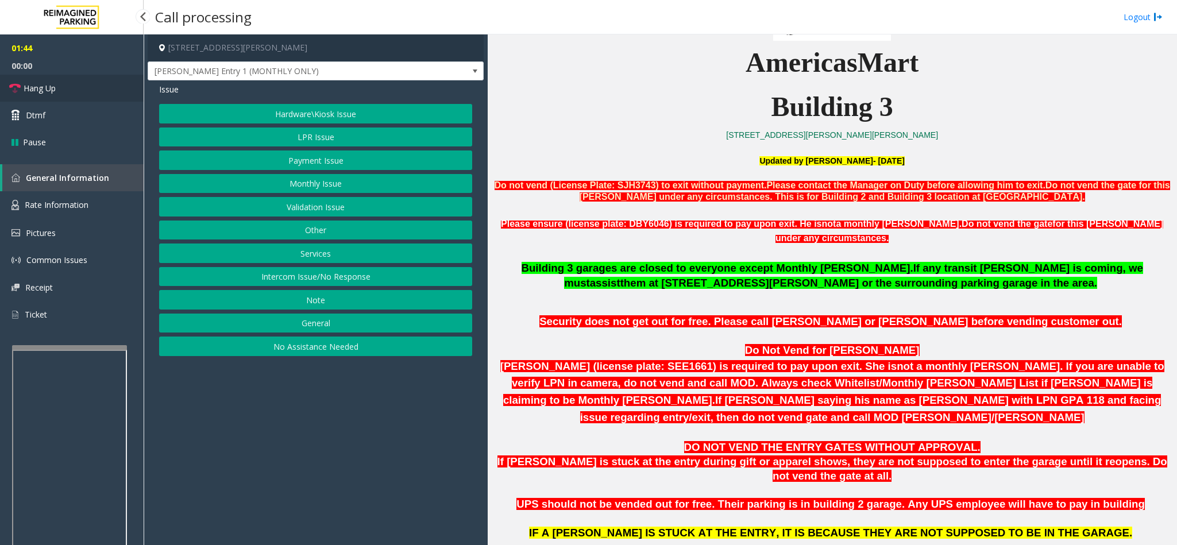
click at [57, 86] on link "Hang Up" at bounding box center [72, 88] width 144 height 27
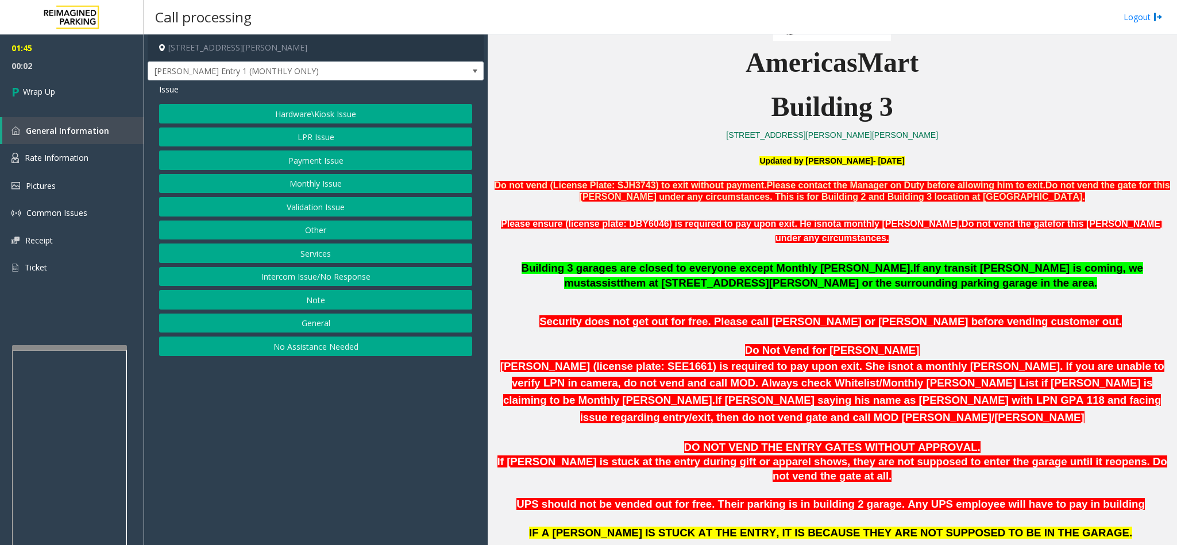
click at [335, 277] on button "Intercom Issue/No Response" at bounding box center [315, 277] width 313 height 20
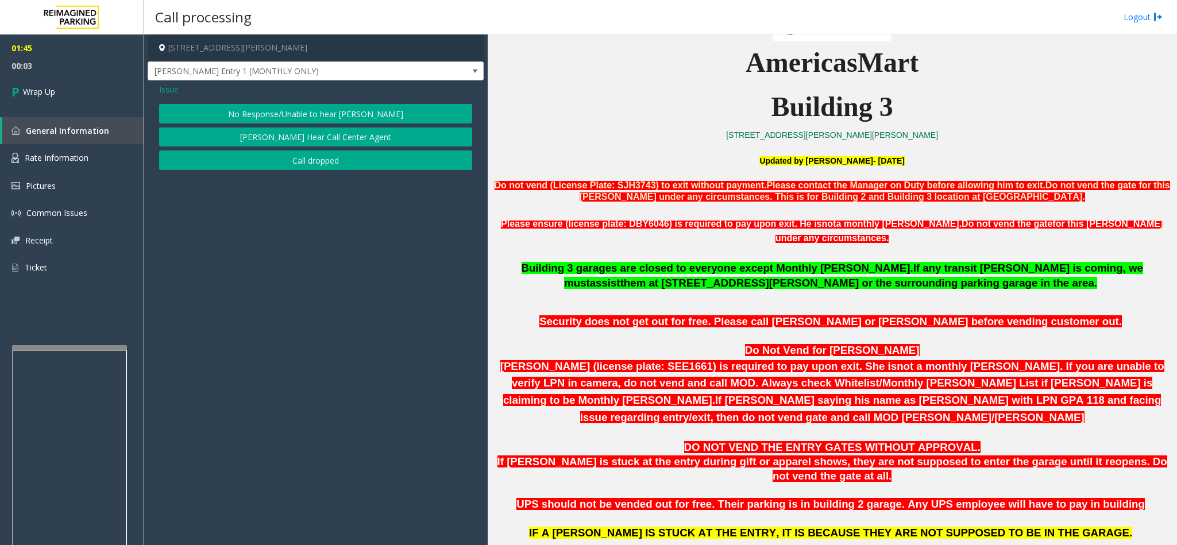
click at [169, 93] on span "Issue" at bounding box center [169, 89] width 20 height 12
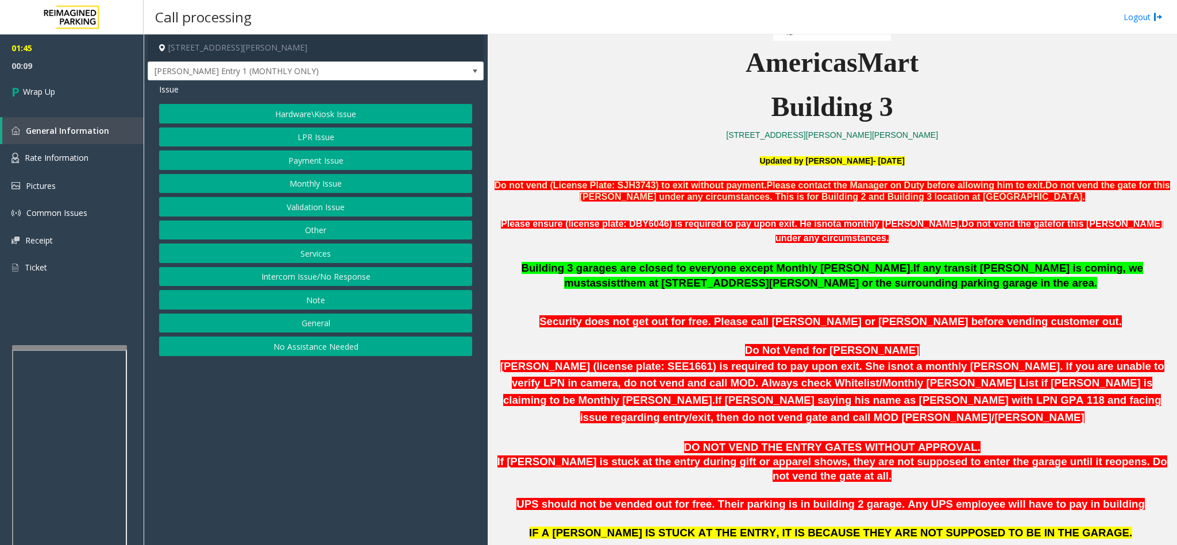
click at [319, 117] on button "Hardware\Kiosk Issue" at bounding box center [315, 114] width 313 height 20
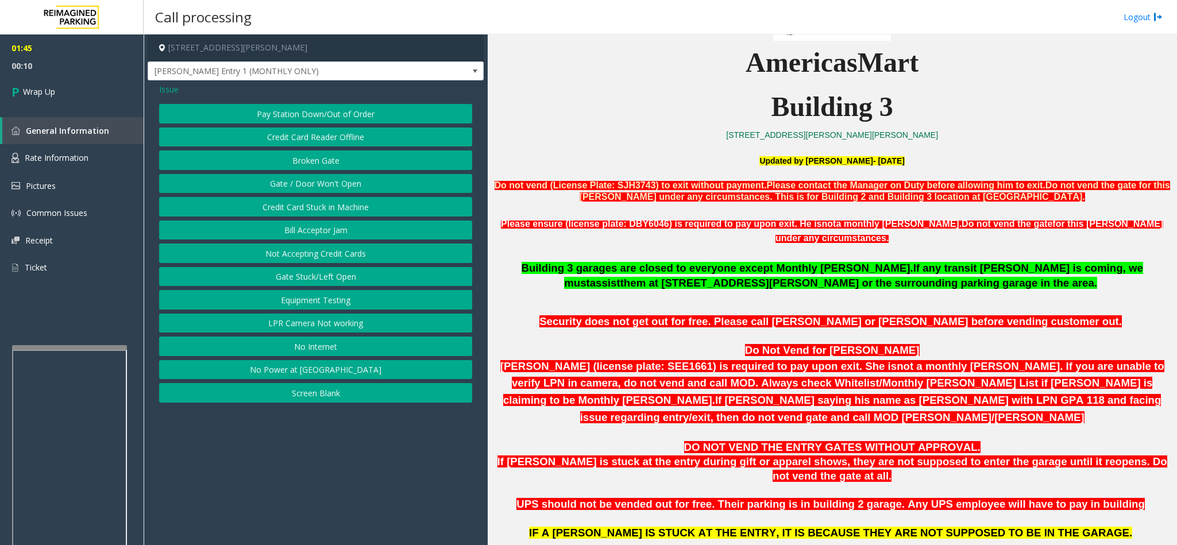
click at [313, 183] on button "Gate / Door Won't Open" at bounding box center [315, 184] width 313 height 20
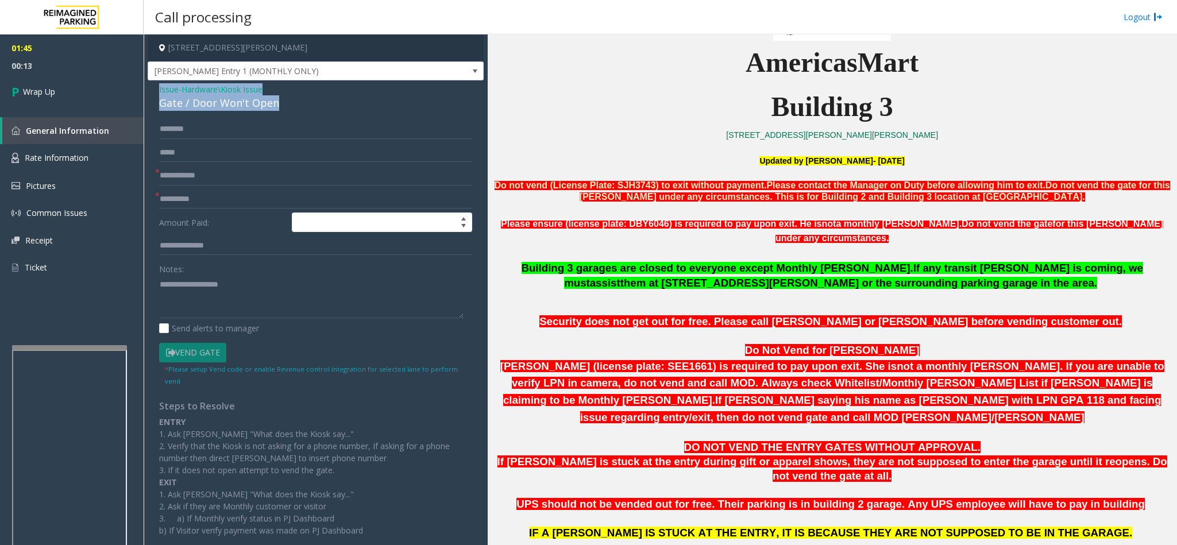
drag, startPoint x: 157, startPoint y: 91, endPoint x: 278, endPoint y: 106, distance: 121.5
click at [278, 106] on div "Issue - Hardware\Kiosk Issue Gate / Door Won't Open * * Amount Paid: Notes: Sen…" at bounding box center [316, 332] width 336 height 504
click at [284, 307] on textarea at bounding box center [311, 296] width 304 height 43
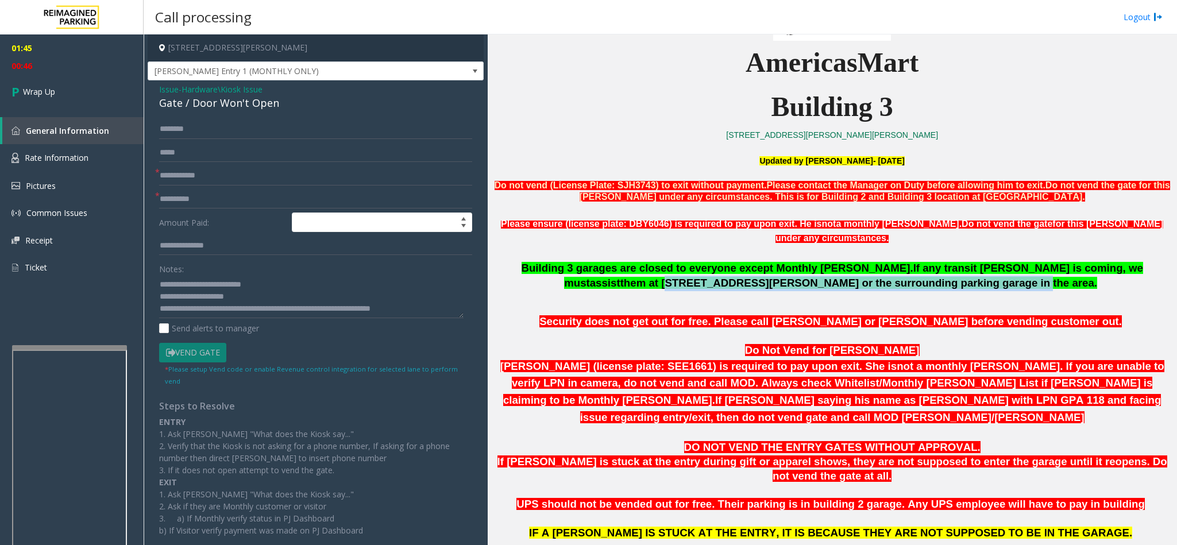
drag, startPoint x: 1038, startPoint y: 252, endPoint x: 913, endPoint y: 275, distance: 126.8
click at [784, 277] on span "them at [STREET_ADDRESS][PERSON_NAME] or the surrounding parking garage in the …" at bounding box center [858, 283] width 477 height 12
copy span "[STREET_ADDRESS][PERSON_NAME] or the surrounding parking garage in the area."
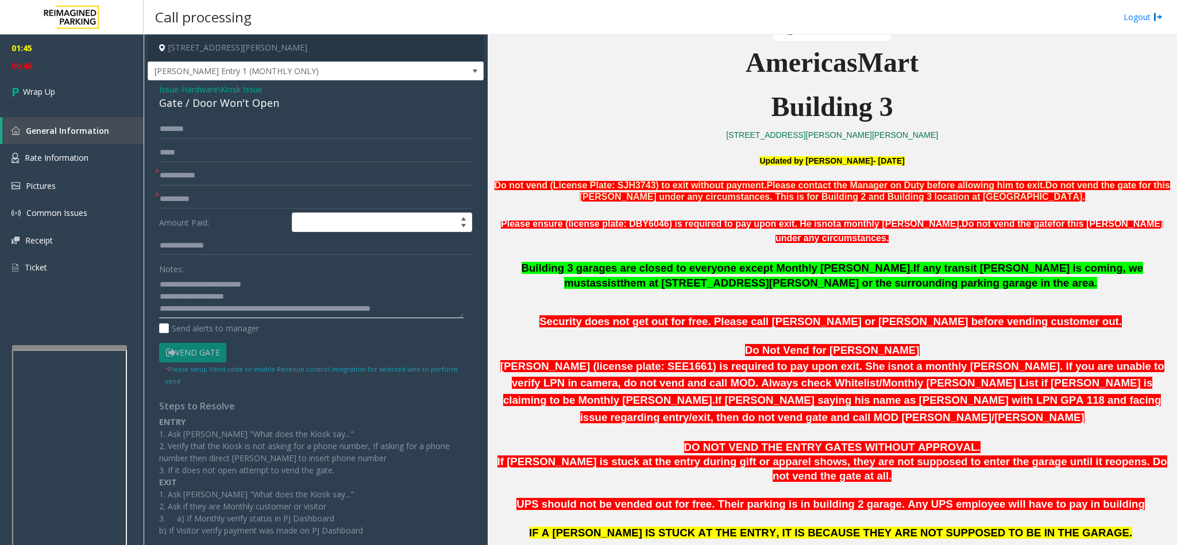
click at [430, 312] on textarea at bounding box center [311, 296] width 304 height 43
paste textarea "**********"
click at [412, 314] on textarea at bounding box center [311, 296] width 304 height 43
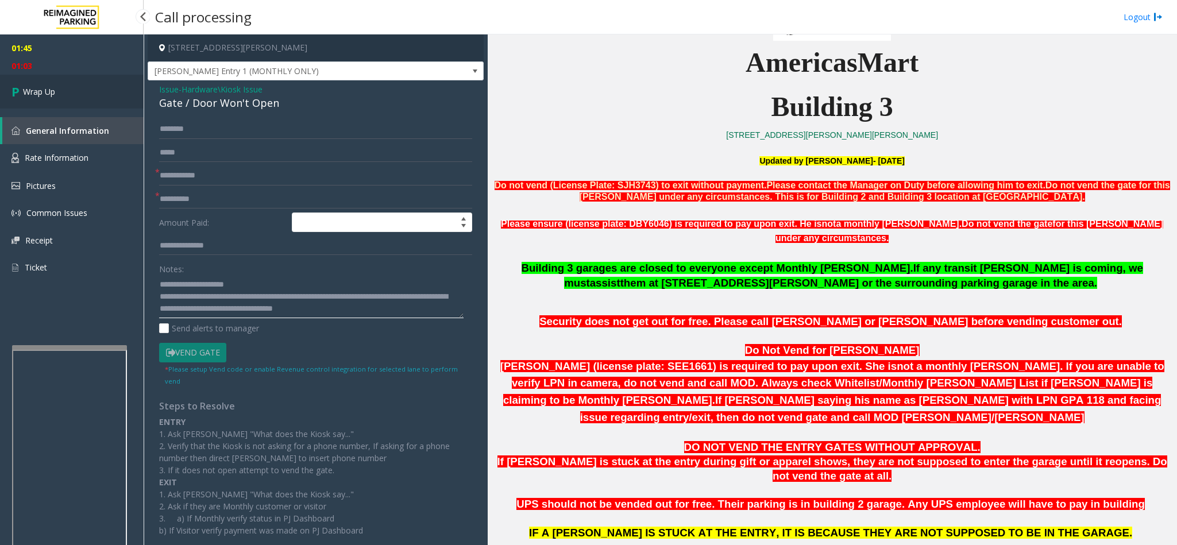
type textarea "**********"
click at [56, 83] on link "Wrap Up" at bounding box center [72, 92] width 144 height 34
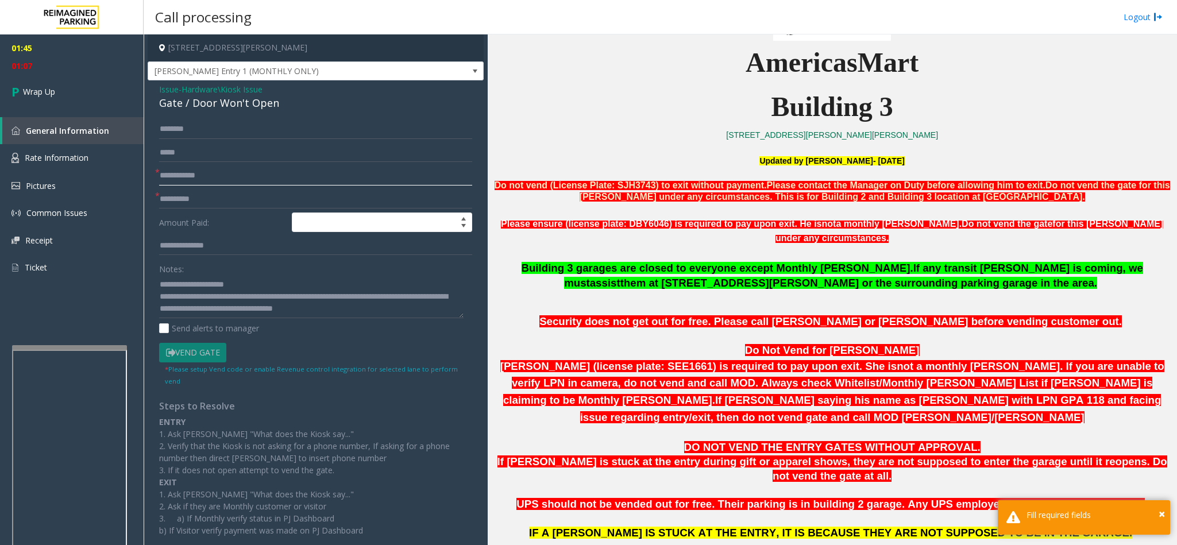
click at [174, 169] on input "text" at bounding box center [315, 176] width 313 height 20
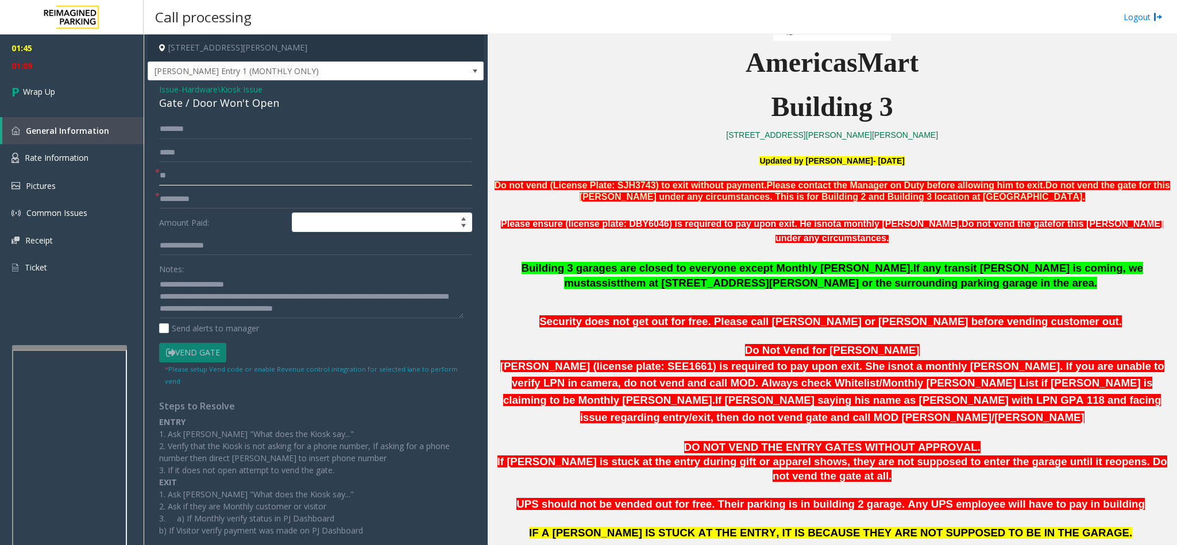
type input "**"
click at [214, 202] on input "text" at bounding box center [315, 200] width 313 height 20
type input "**"
click at [74, 91] on link "Wrap Up" at bounding box center [72, 92] width 144 height 34
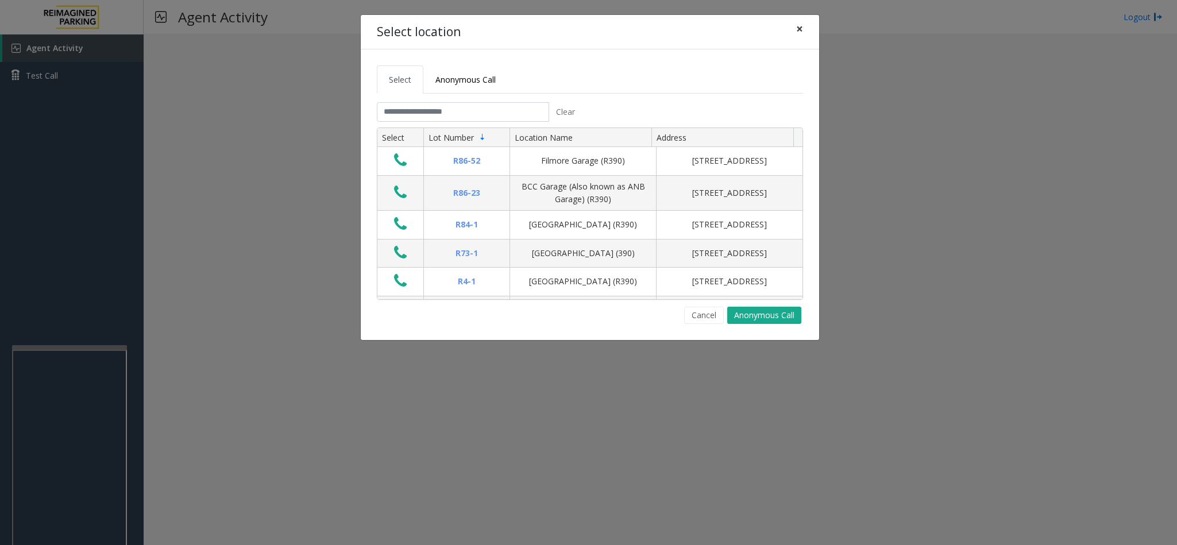
click at [784, 32] on span "×" at bounding box center [799, 29] width 7 height 16
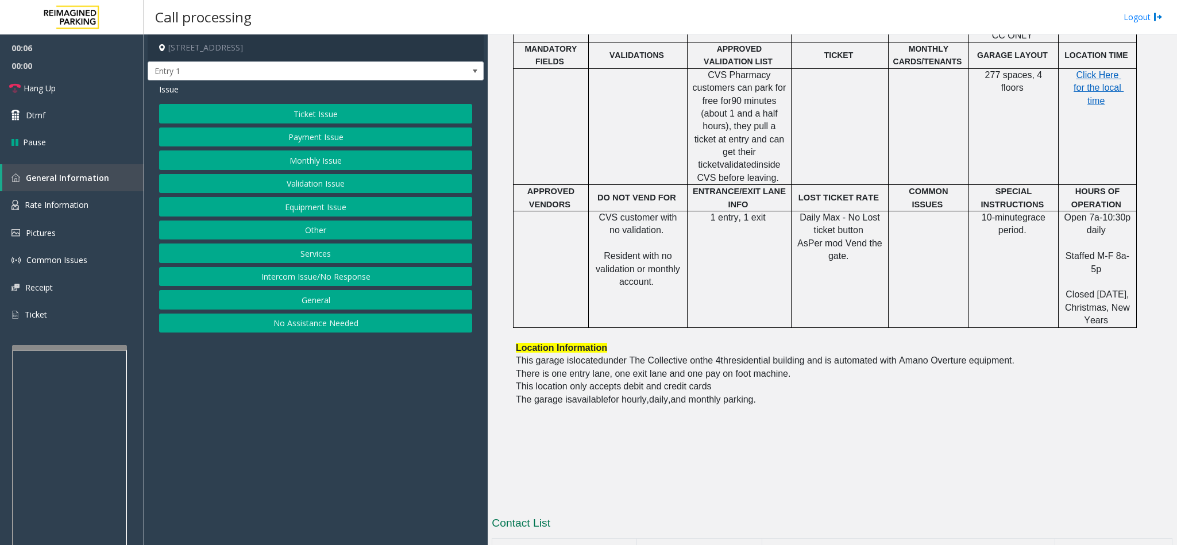
scroll to position [517, 0]
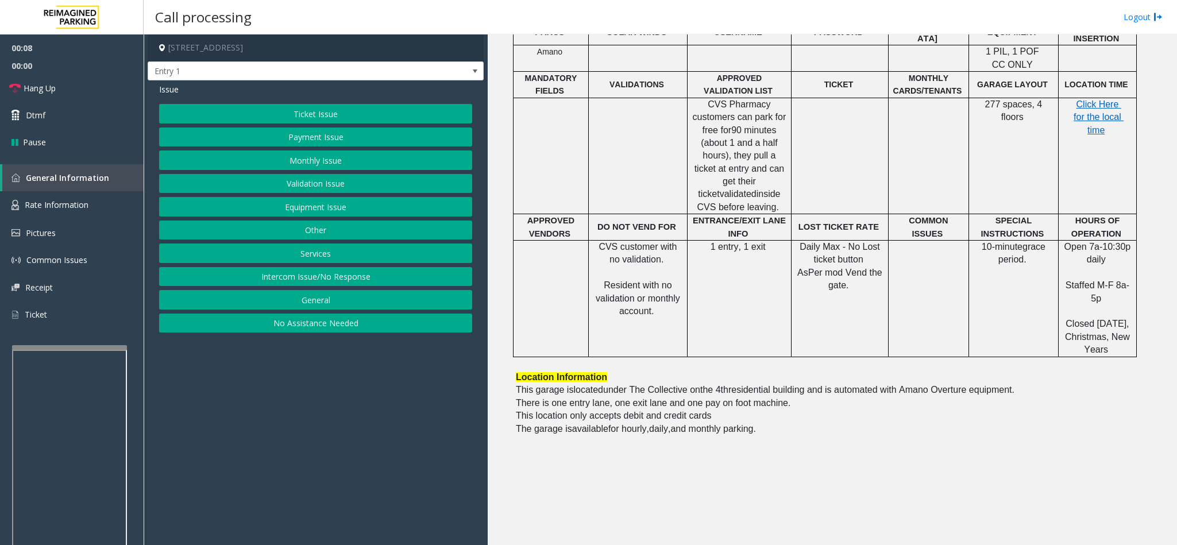
click at [238, 281] on button "Intercom Issue/No Response" at bounding box center [315, 277] width 313 height 20
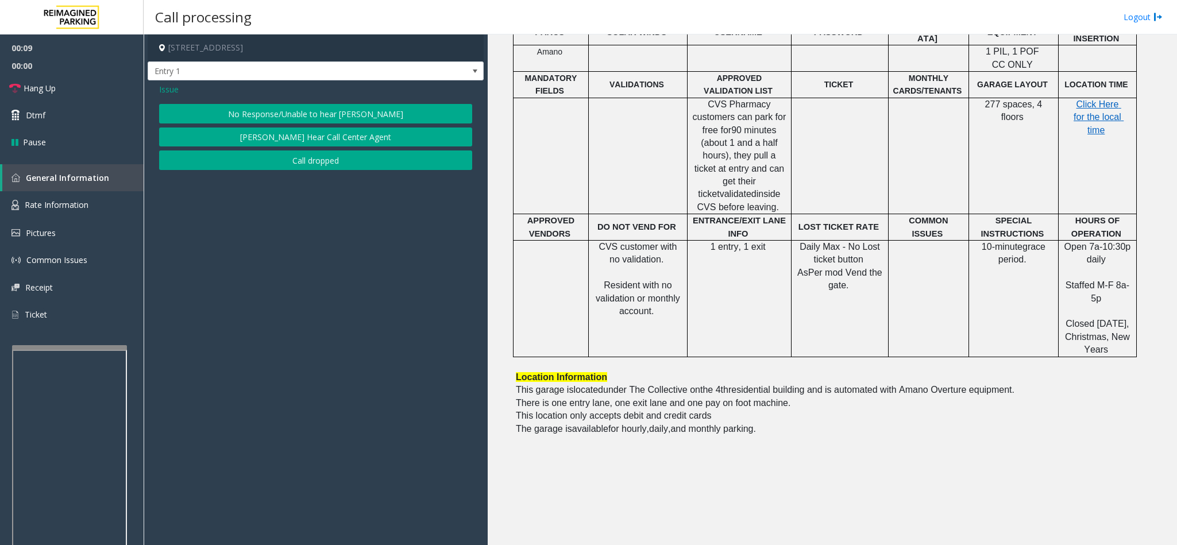
click at [264, 119] on button "No Response/Unable to hear [PERSON_NAME]" at bounding box center [315, 114] width 313 height 20
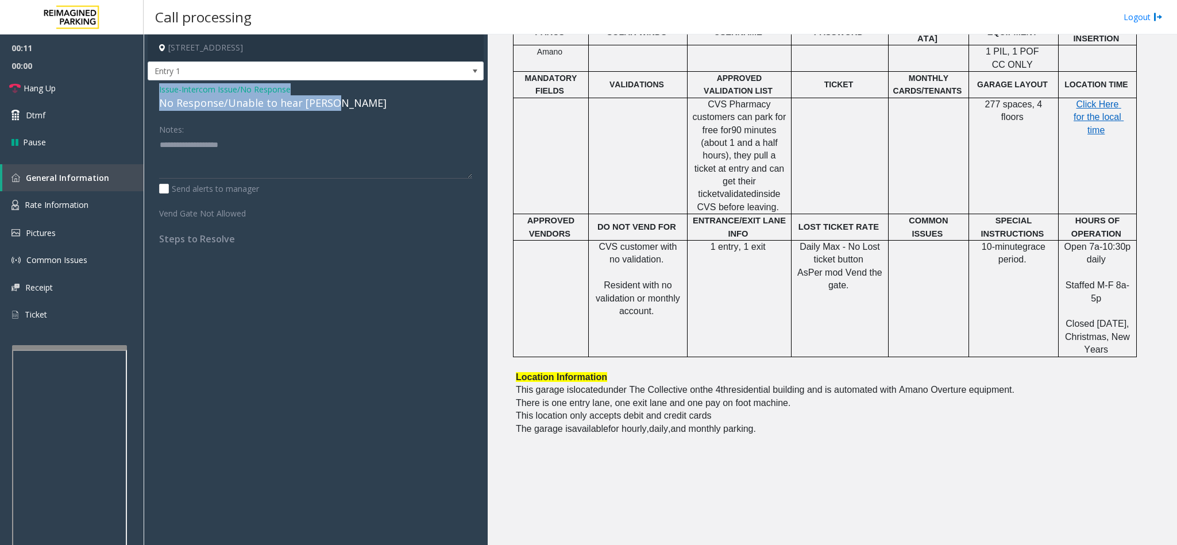
drag, startPoint x: 159, startPoint y: 88, endPoint x: 340, endPoint y: 103, distance: 181.6
click at [340, 103] on div "Issue - Intercom Issue/No Response No Response/Unable to hear [PERSON_NAME]" at bounding box center [315, 97] width 313 height 28
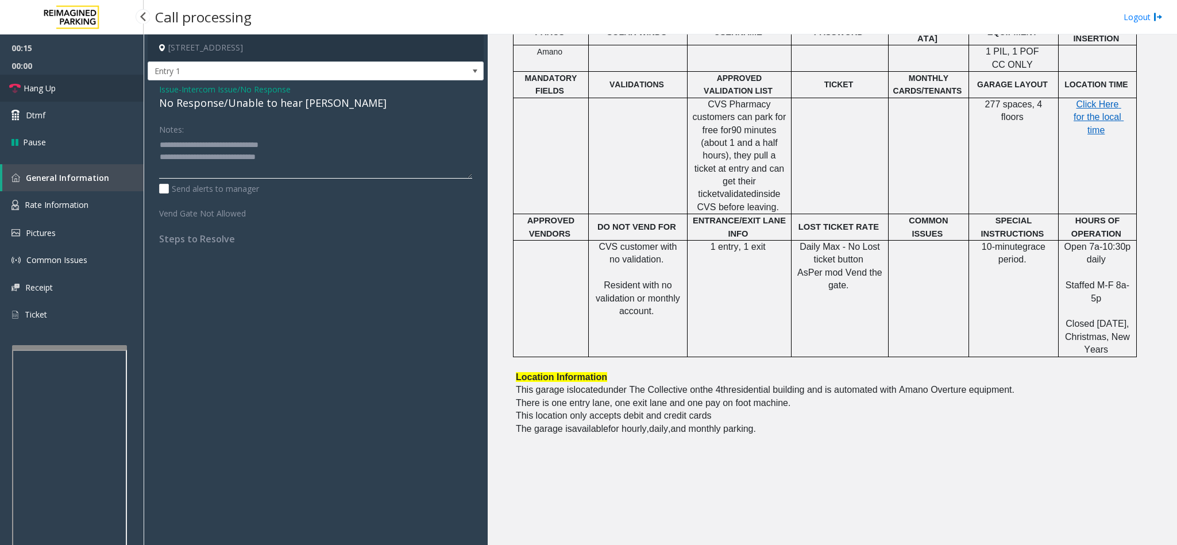
type textarea "**********"
click at [65, 85] on link "Hang Up" at bounding box center [72, 88] width 144 height 27
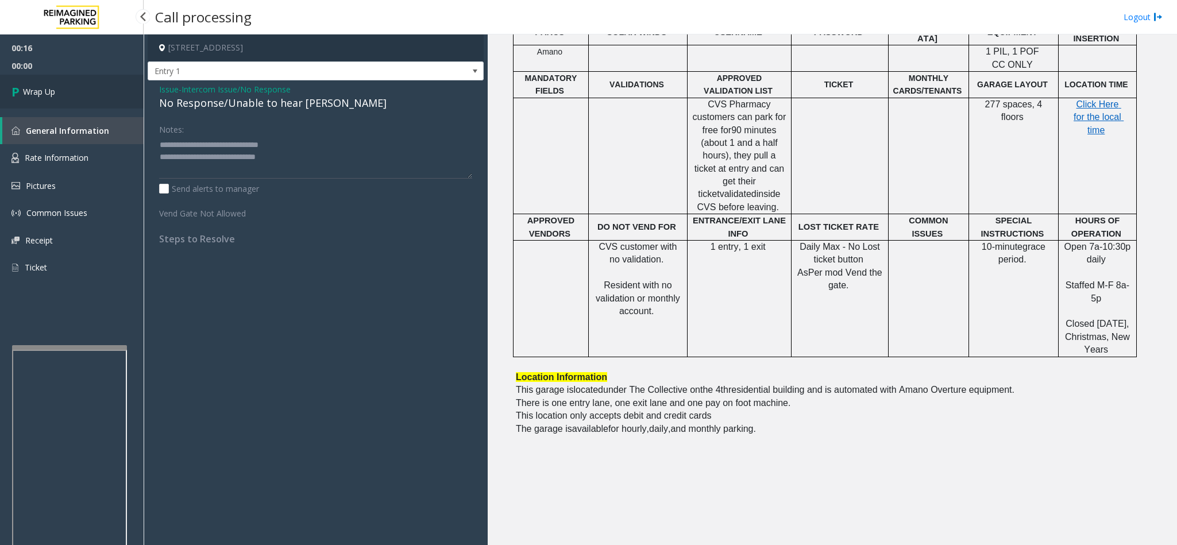
click at [101, 81] on link "Wrap Up" at bounding box center [72, 92] width 144 height 34
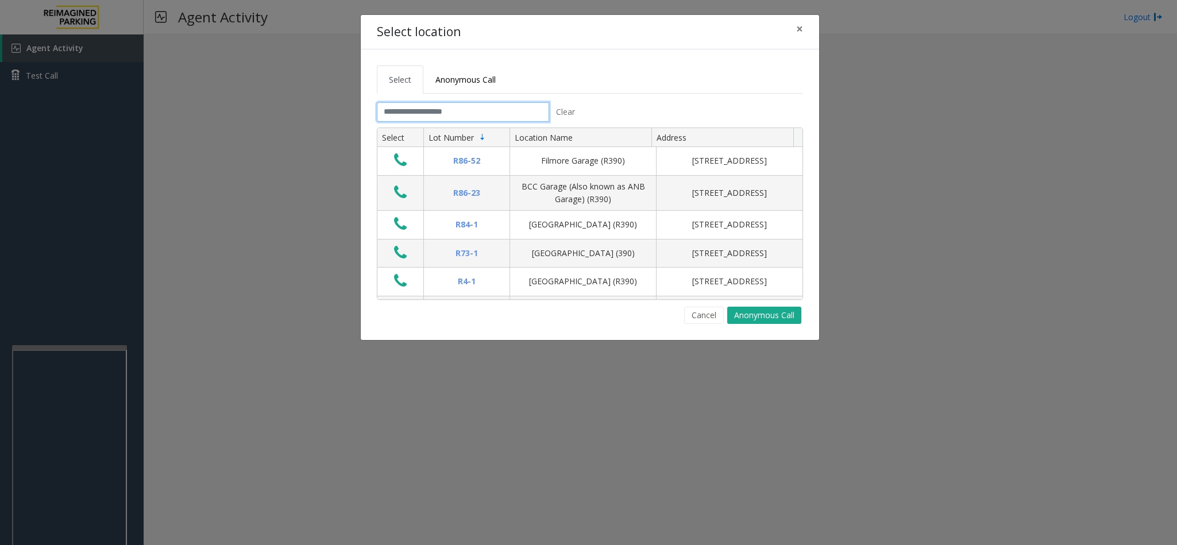
click at [495, 112] on input "text" at bounding box center [463, 112] width 172 height 20
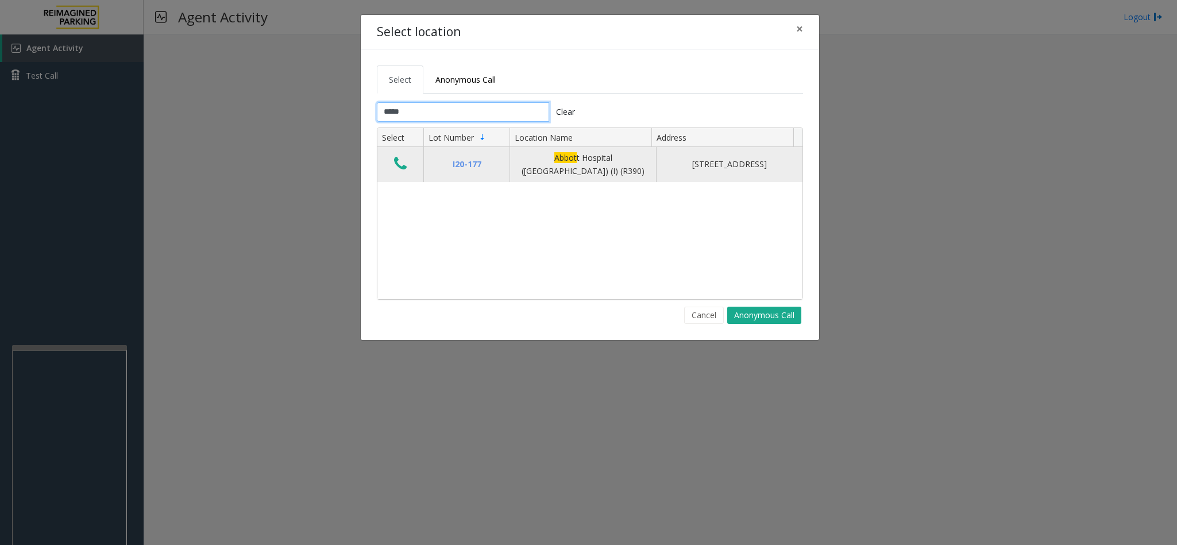
type input "*****"
click at [398, 169] on icon "Data table" at bounding box center [400, 164] width 13 height 16
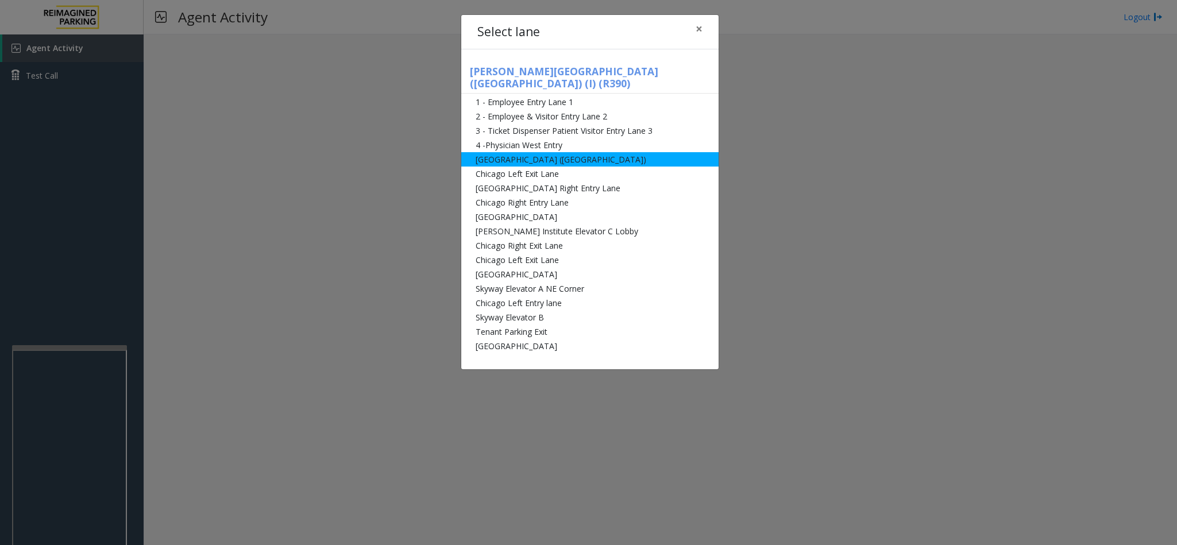
click at [545, 152] on li "[GEOGRAPHIC_DATA] ([GEOGRAPHIC_DATA])" at bounding box center [589, 159] width 257 height 14
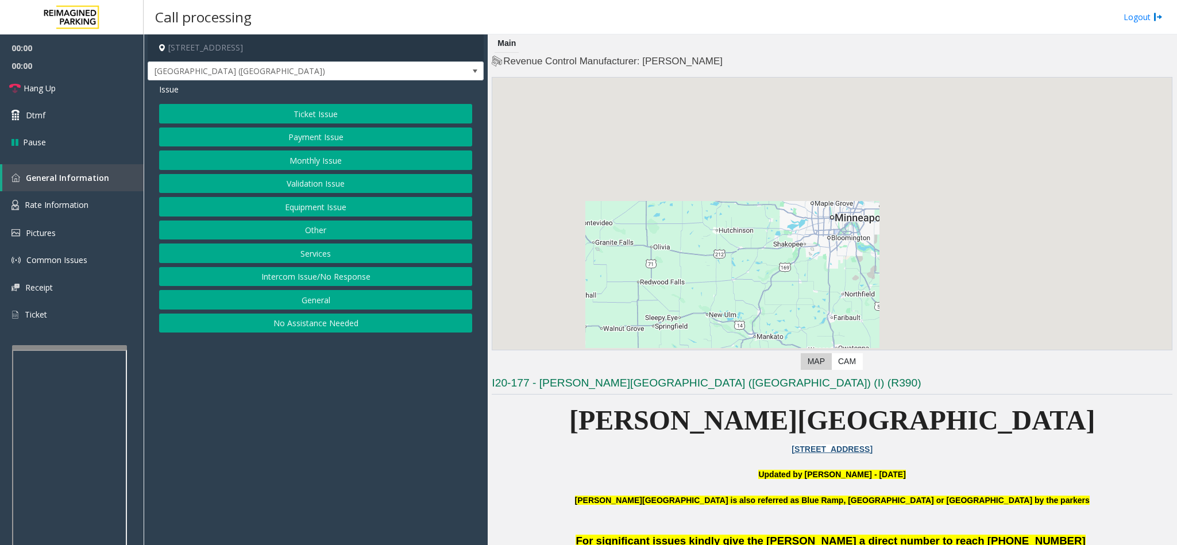
click at [271, 121] on button "Ticket Issue" at bounding box center [315, 114] width 313 height 20
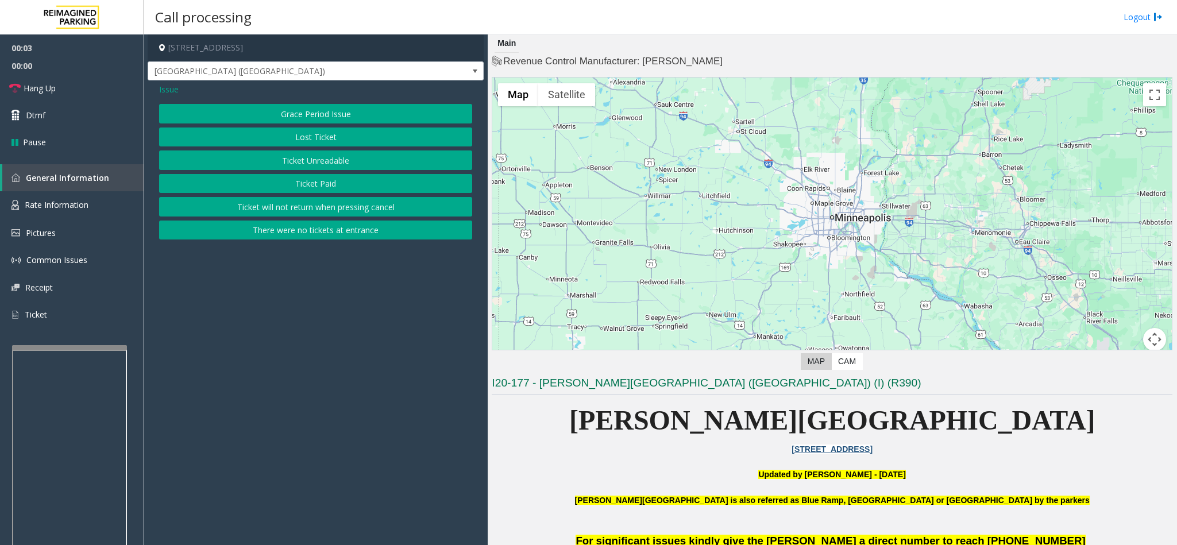
click at [304, 160] on button "Ticket Unreadable" at bounding box center [315, 161] width 313 height 20
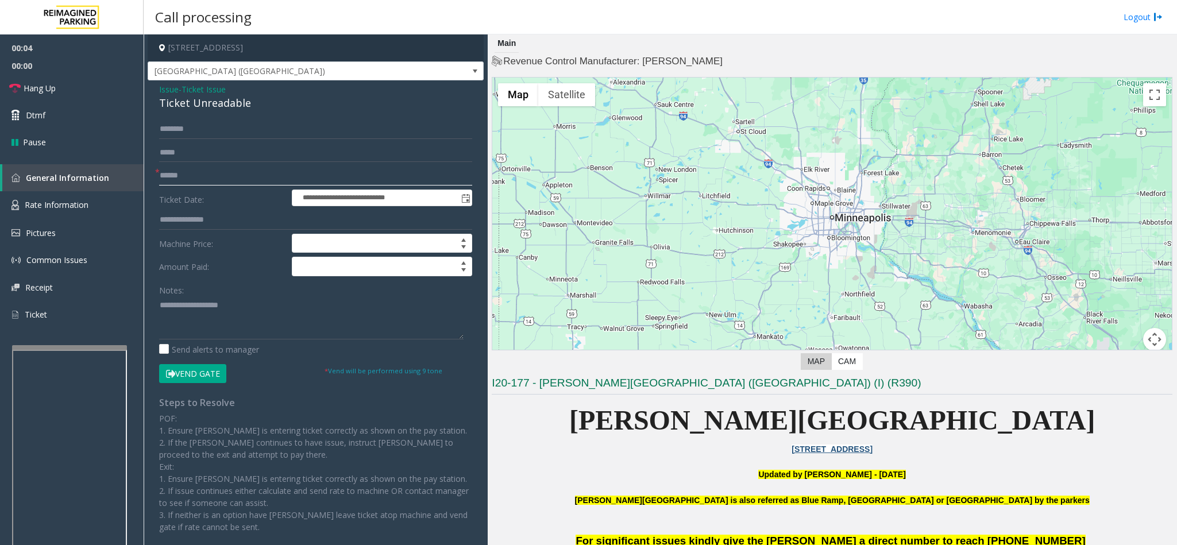
click at [192, 171] on input "text" at bounding box center [315, 176] width 313 height 20
click at [211, 363] on button "Vend Gate" at bounding box center [192, 374] width 67 height 20
click at [184, 178] on input "text" at bounding box center [315, 176] width 313 height 20
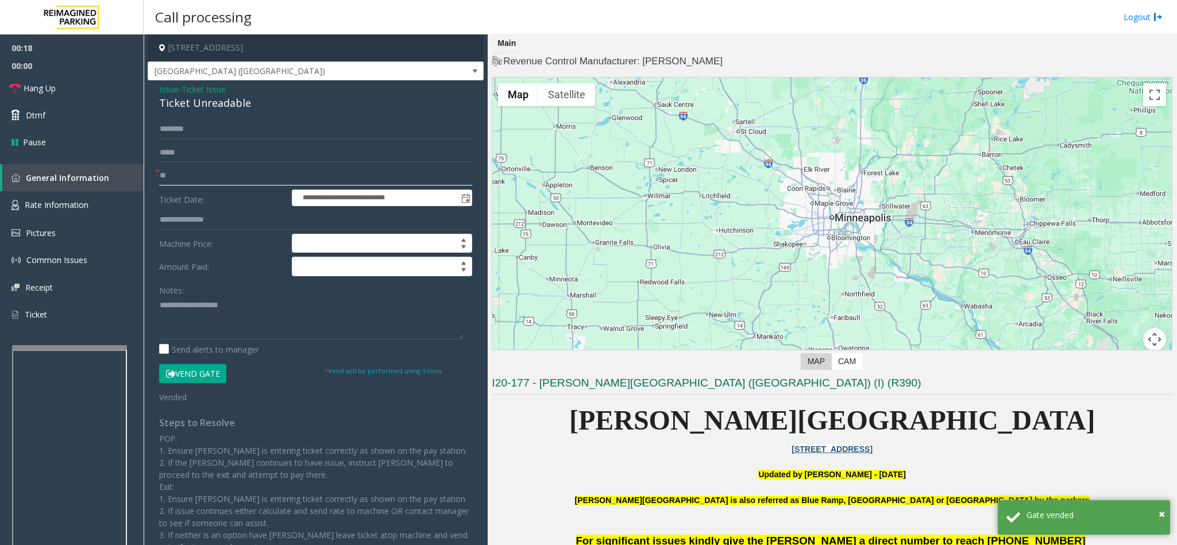
type input "**"
click at [199, 363] on button "Vend Gate" at bounding box center [192, 374] width 67 height 20
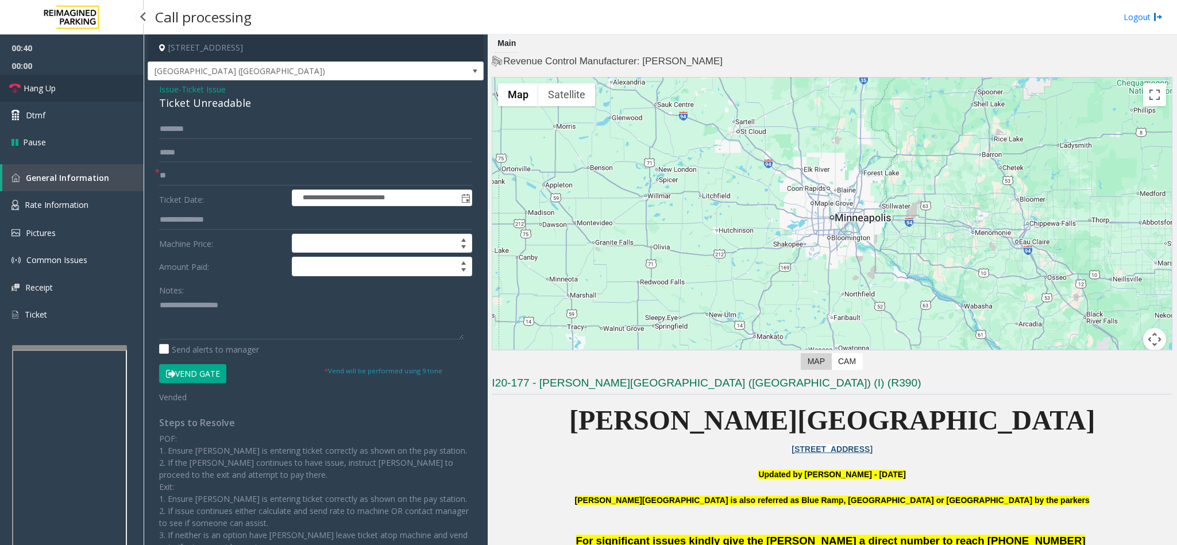
click at [82, 86] on link "Hang Up" at bounding box center [72, 88] width 144 height 27
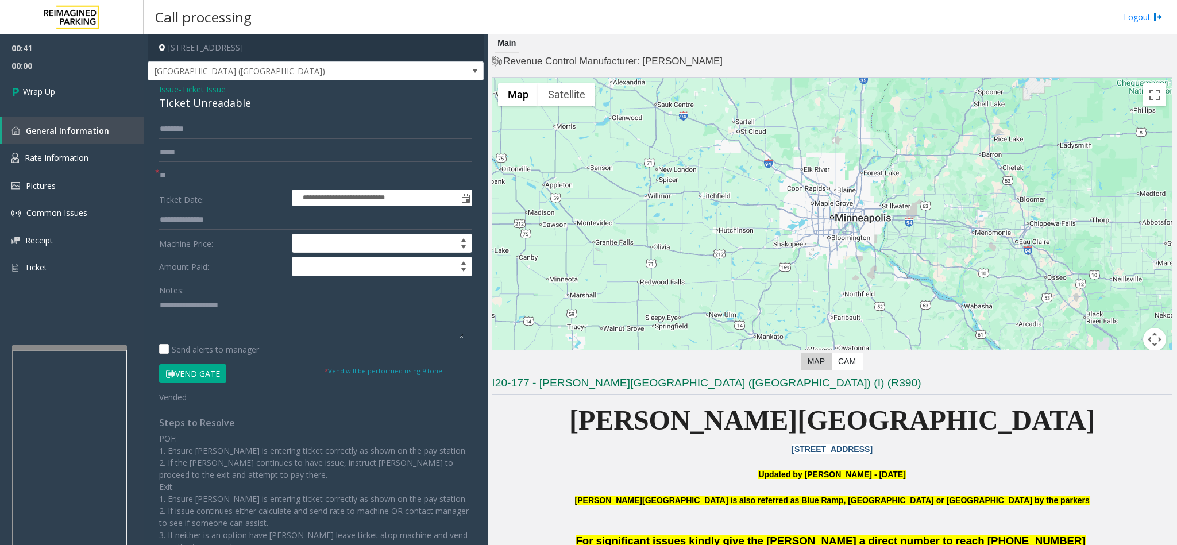
click at [219, 313] on textarea at bounding box center [311, 317] width 304 height 43
drag, startPoint x: 154, startPoint y: 90, endPoint x: 262, endPoint y: 109, distance: 109.8
click at [262, 109] on div "**********" at bounding box center [316, 334] width 336 height 508
click at [254, 321] on textarea at bounding box center [311, 317] width 304 height 43
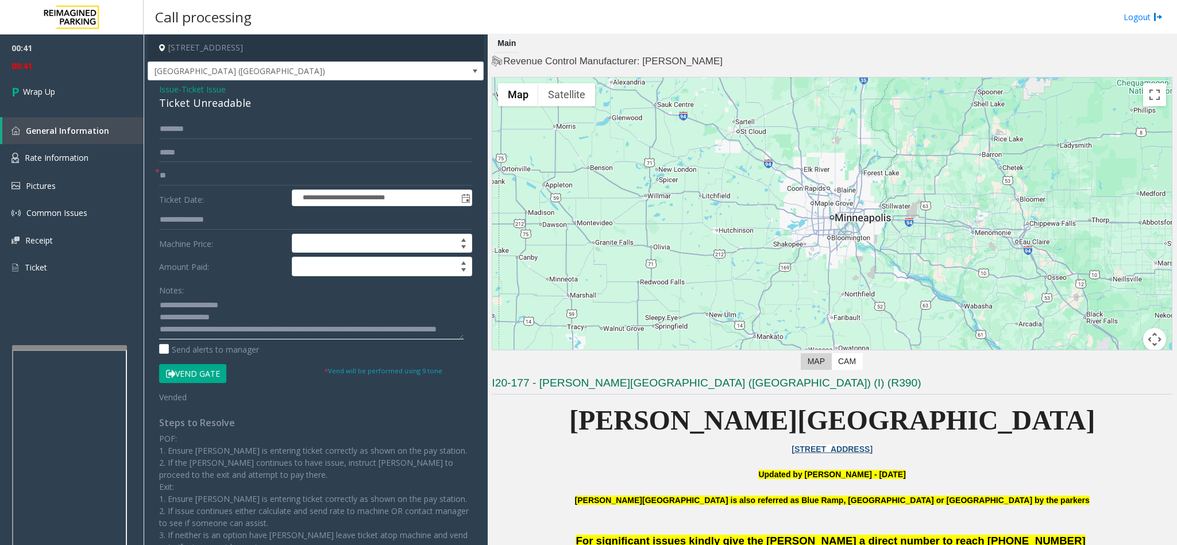
click at [294, 322] on textarea at bounding box center [311, 317] width 304 height 43
click at [202, 323] on textarea at bounding box center [311, 317] width 304 height 43
click at [395, 319] on textarea at bounding box center [311, 317] width 304 height 43
type textarea "**********"
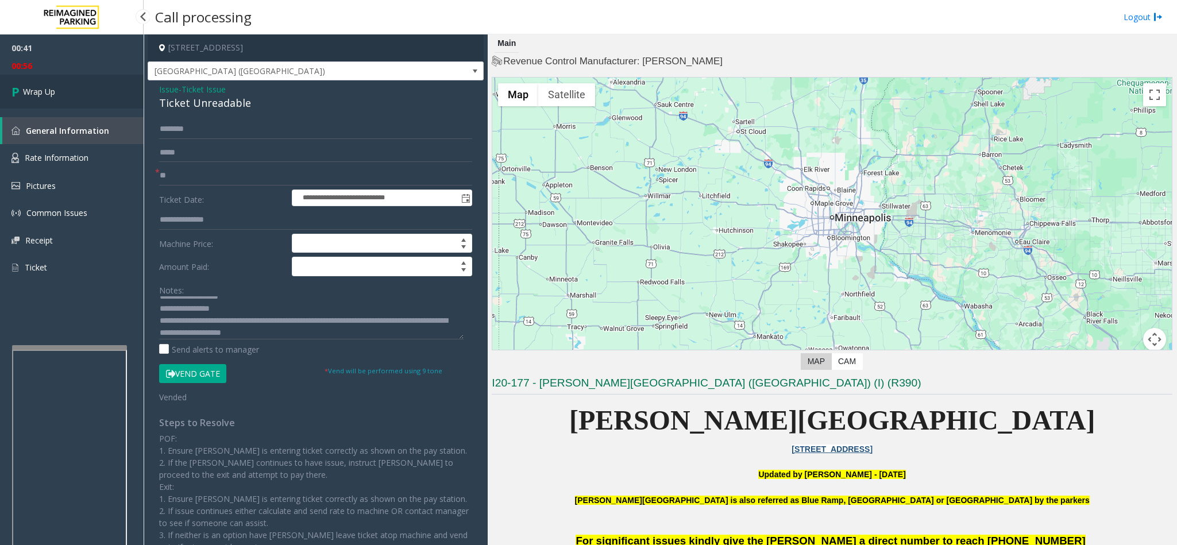
click at [90, 86] on link "Wrap Up" at bounding box center [72, 92] width 144 height 34
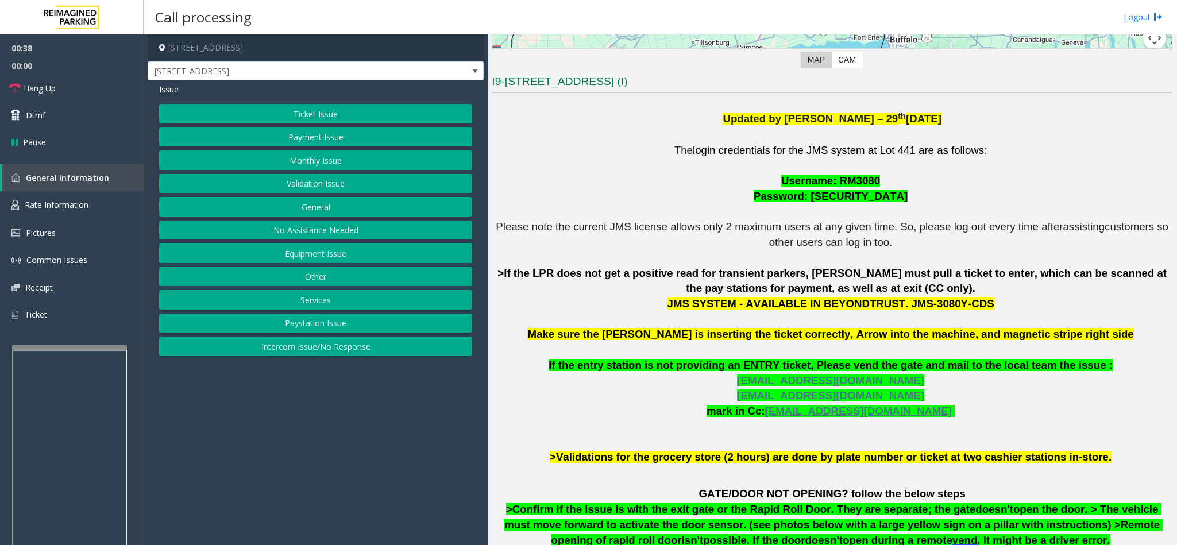
scroll to position [457, 0]
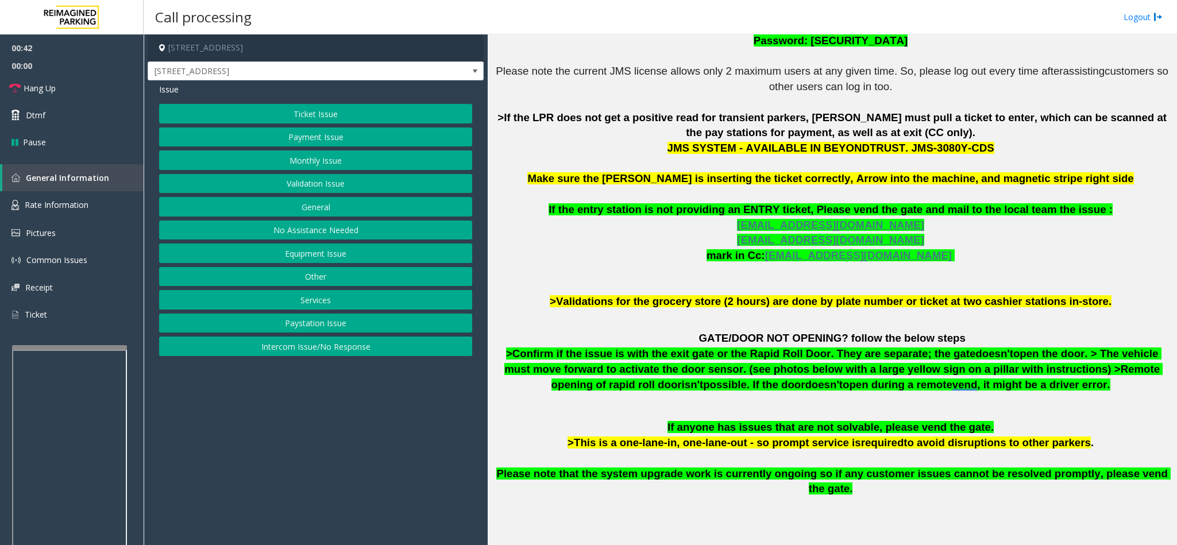
click at [325, 184] on button "Validation Issue" at bounding box center [315, 184] width 313 height 20
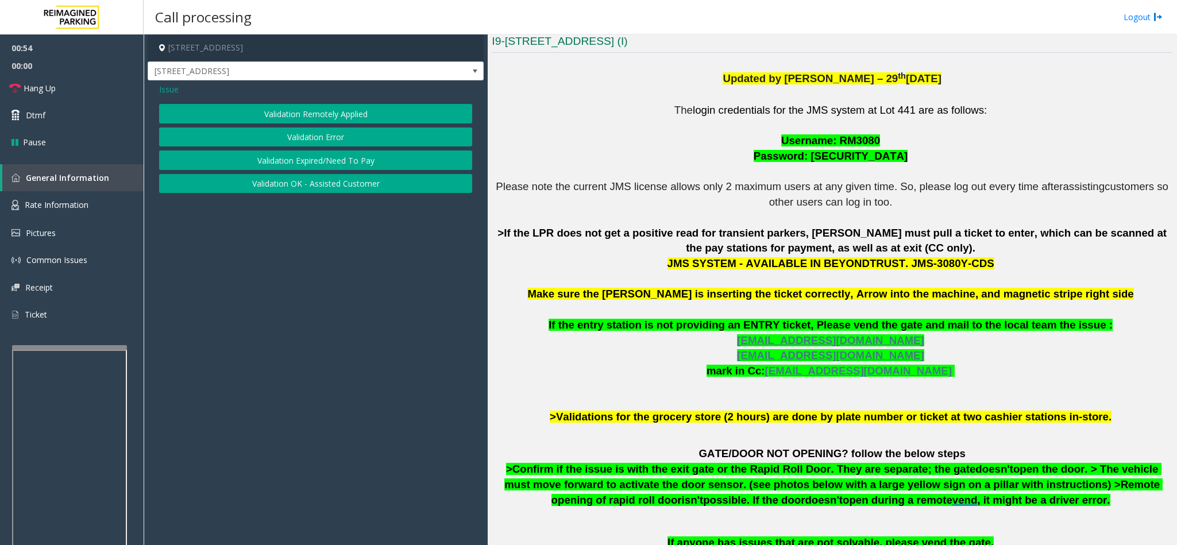
scroll to position [371, 0]
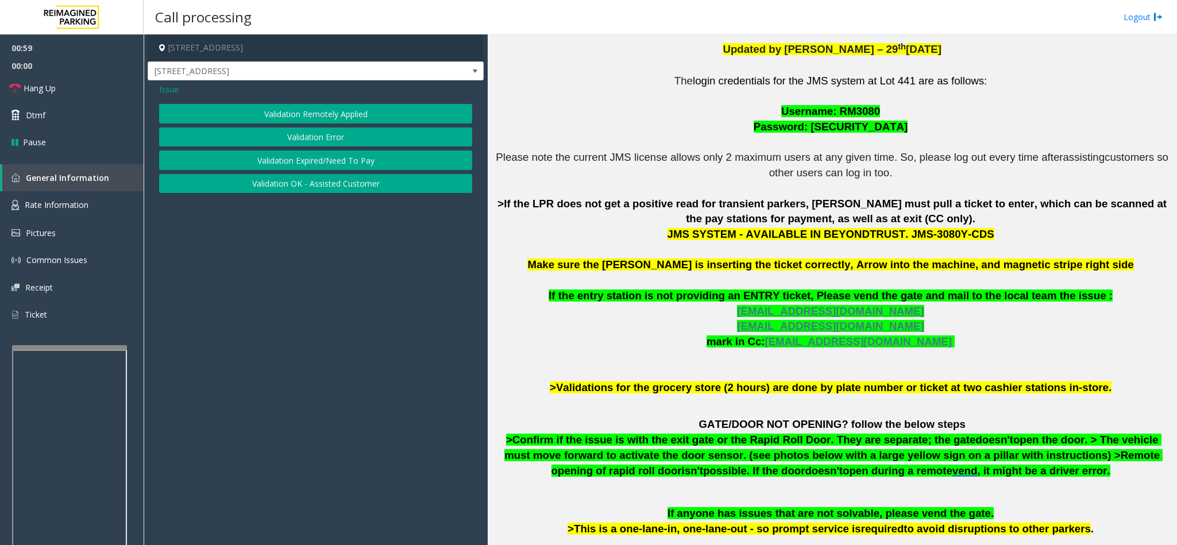
click at [343, 140] on button "Validation Error" at bounding box center [315, 138] width 313 height 20
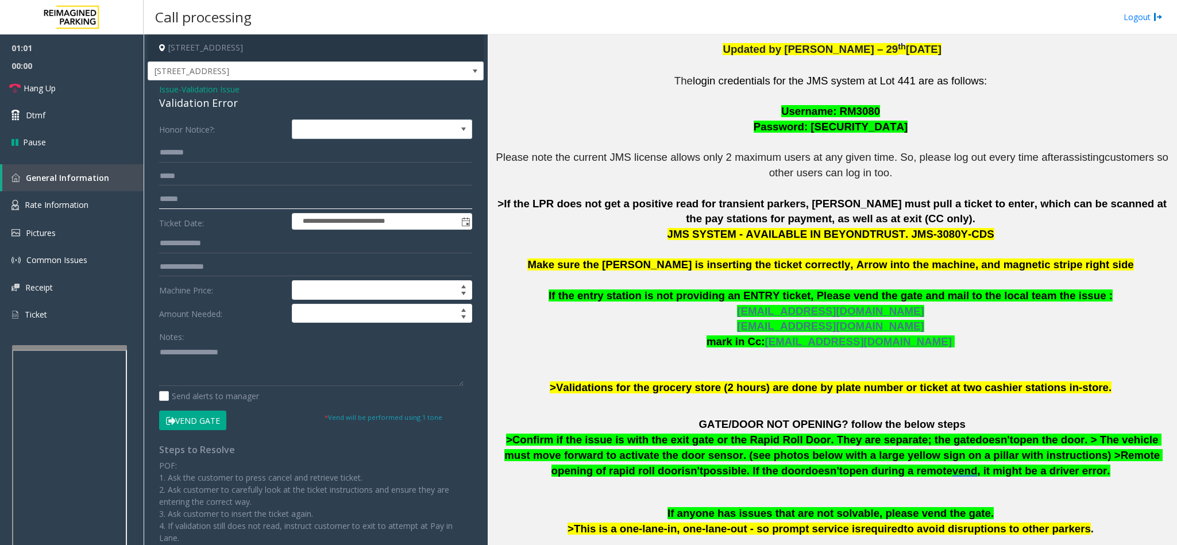
click at [198, 198] on input "text" at bounding box center [315, 200] width 313 height 20
click at [192, 363] on textarea at bounding box center [311, 364] width 304 height 43
type textarea "*****"
click at [190, 200] on input "text" at bounding box center [315, 200] width 313 height 20
type input "******"
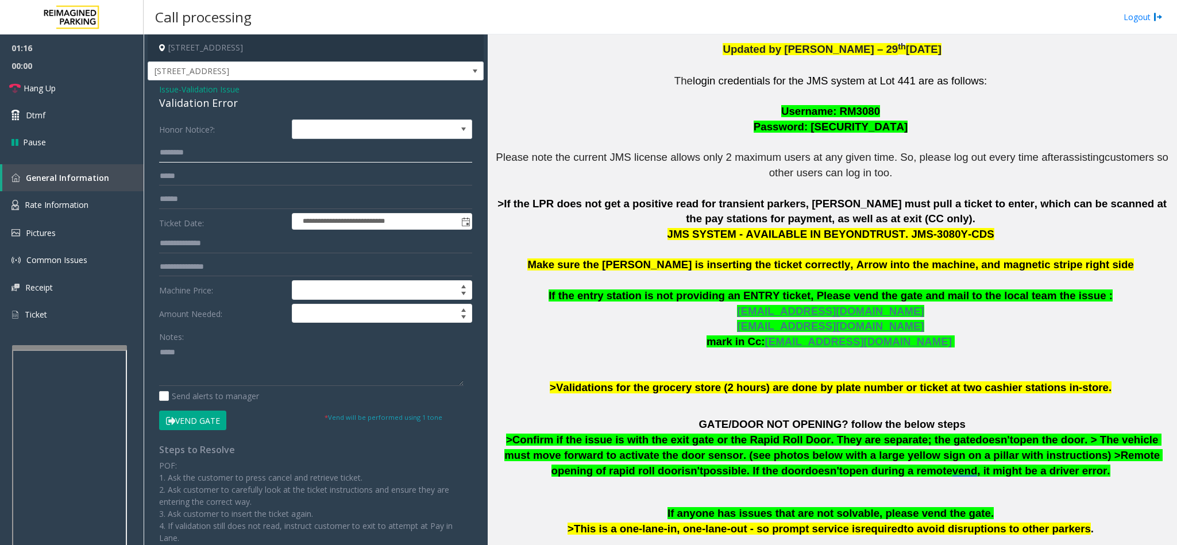
click at [214, 154] on input "text" at bounding box center [315, 153] width 313 height 20
type input "*******"
click at [207, 363] on textarea at bounding box center [311, 364] width 304 height 43
click at [213, 363] on button "Vend Gate" at bounding box center [192, 421] width 67 height 20
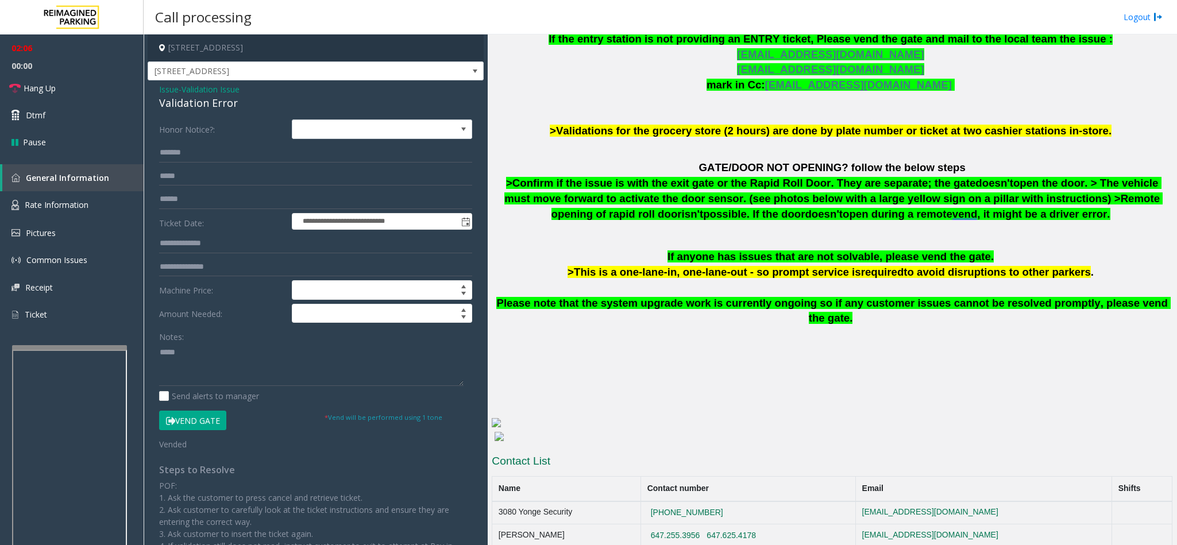
scroll to position [630, 0]
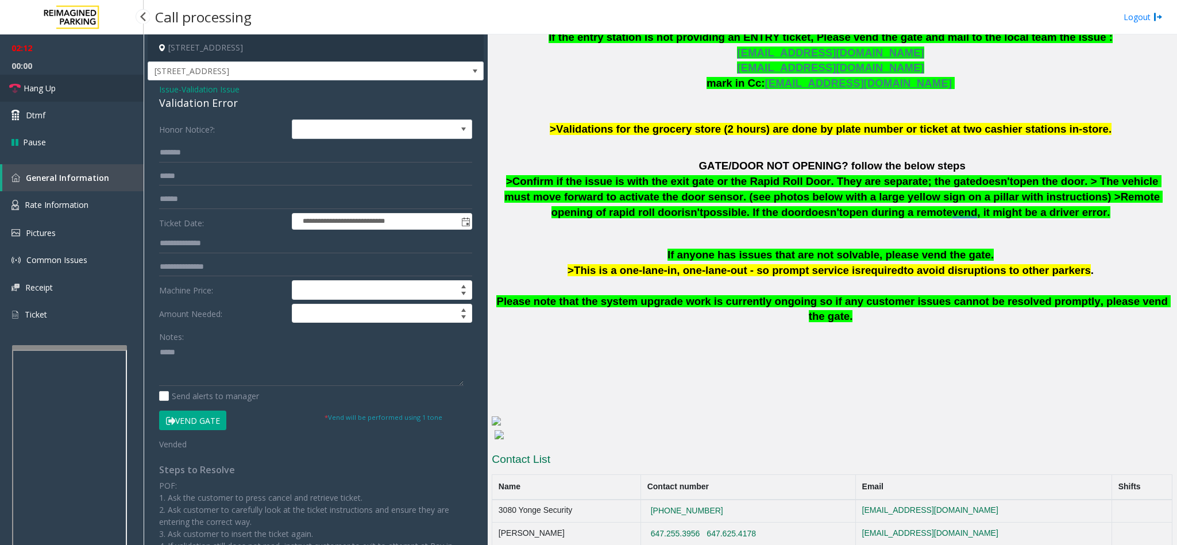
click at [63, 95] on link "Hang Up" at bounding box center [72, 88] width 144 height 27
click at [185, 363] on textarea at bounding box center [311, 364] width 304 height 43
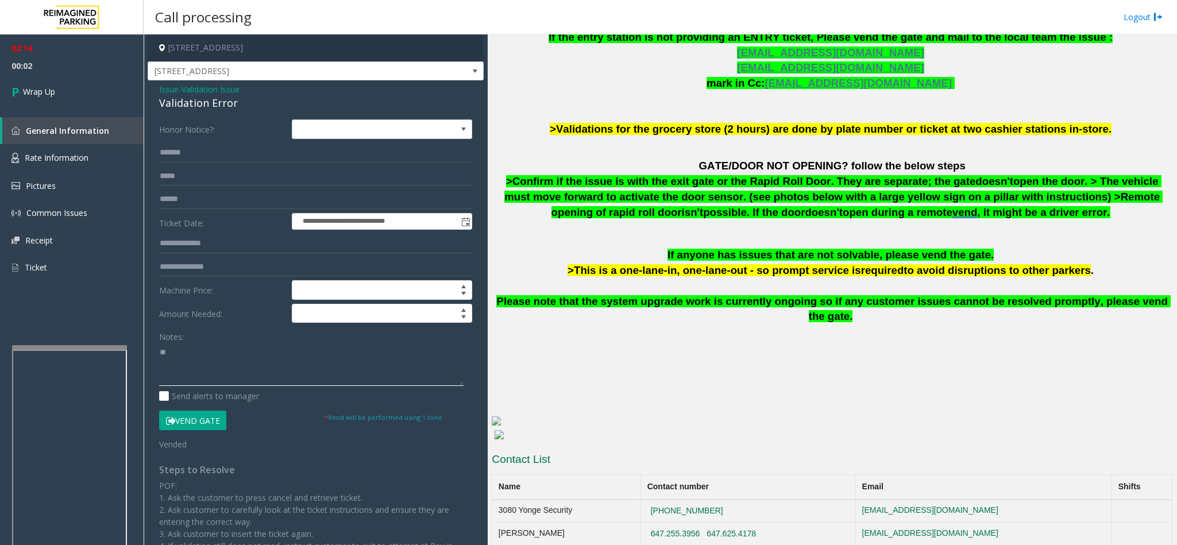
type textarea "*"
drag, startPoint x: 152, startPoint y: 85, endPoint x: 236, endPoint y: 102, distance: 86.1
click at [236, 102] on div "**********" at bounding box center [316, 400] width 336 height 640
click at [250, 363] on textarea at bounding box center [311, 364] width 304 height 43
click at [164, 352] on textarea at bounding box center [311, 364] width 304 height 43
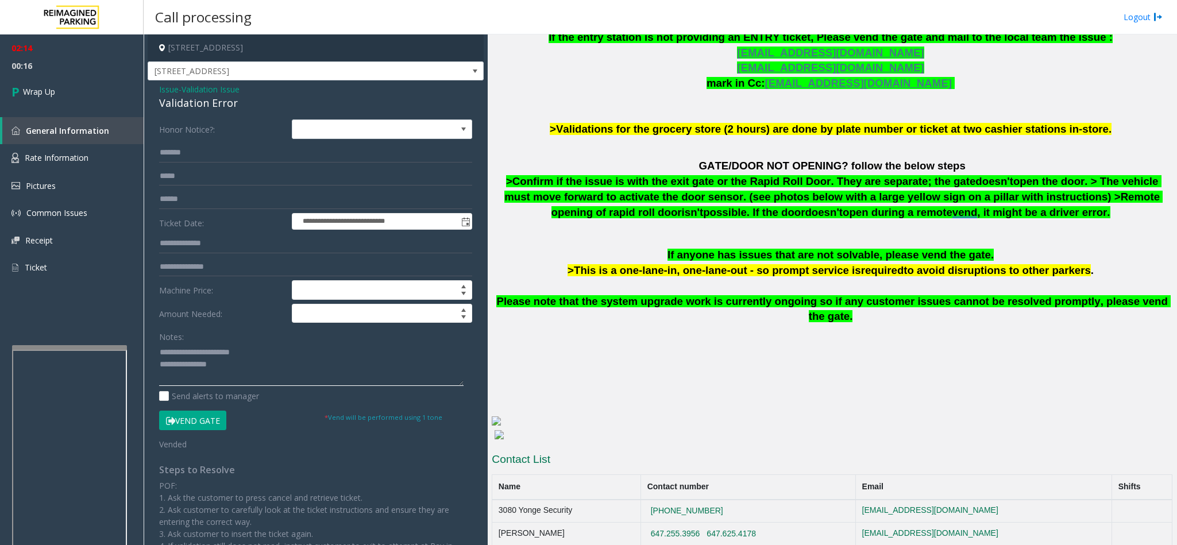
click at [248, 363] on textarea at bounding box center [311, 364] width 304 height 43
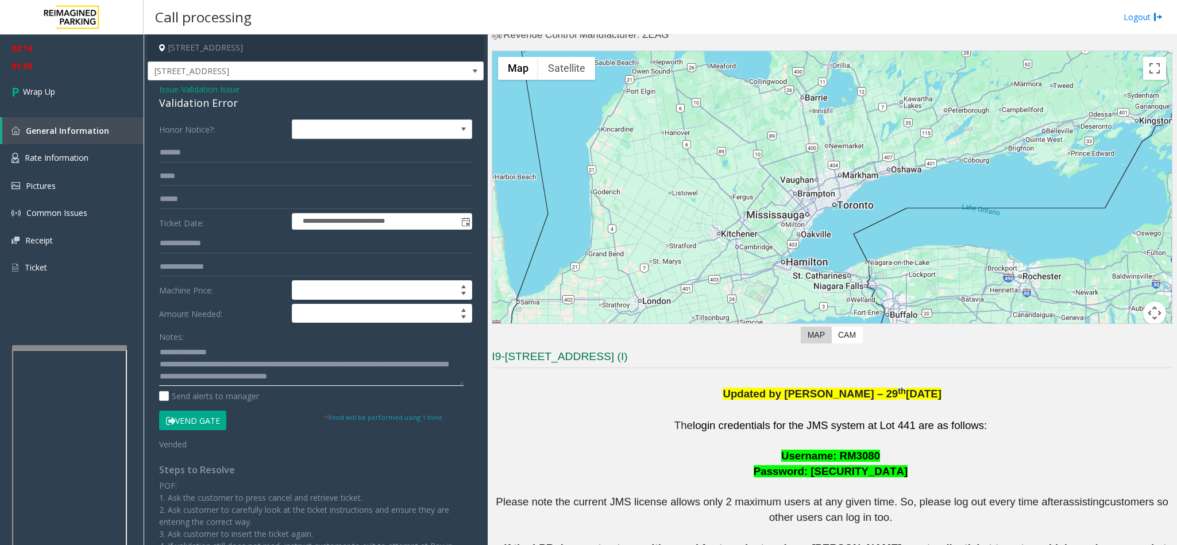
scroll to position [113, 0]
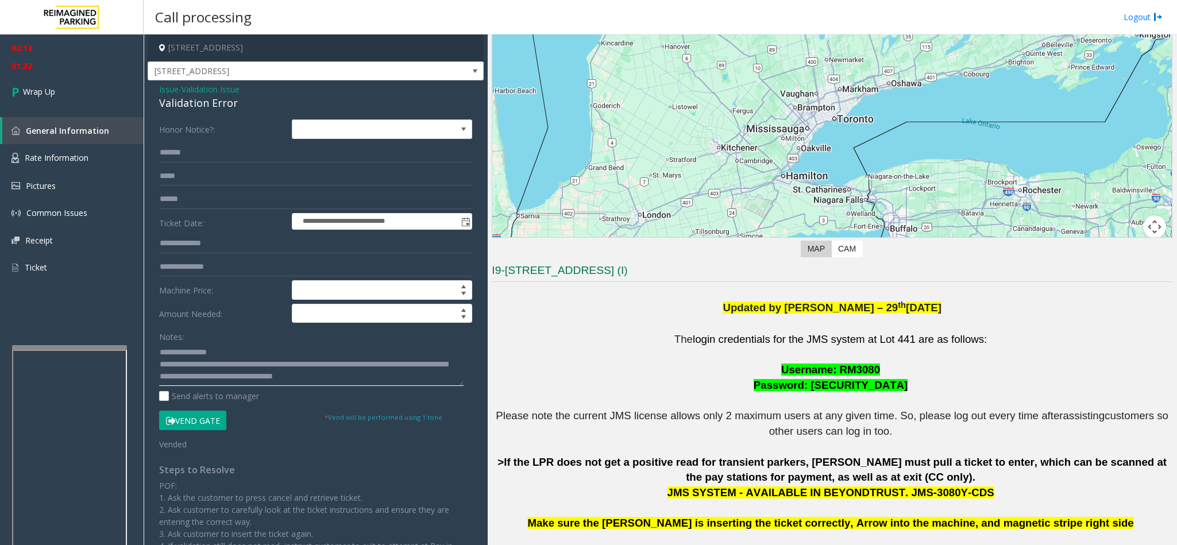
type textarea "**********"
drag, startPoint x: 650, startPoint y: 273, endPoint x: 536, endPoint y: 271, distance: 113.8
click at [536, 271] on h3 "I9-[STREET_ADDRESS] (I)" at bounding box center [832, 272] width 681 height 19
copy h3 "[STREET_ADDRESS] (I)"
click at [57, 90] on link "Wrap Up" at bounding box center [72, 92] width 144 height 34
